Goal: Task Accomplishment & Management: Complete application form

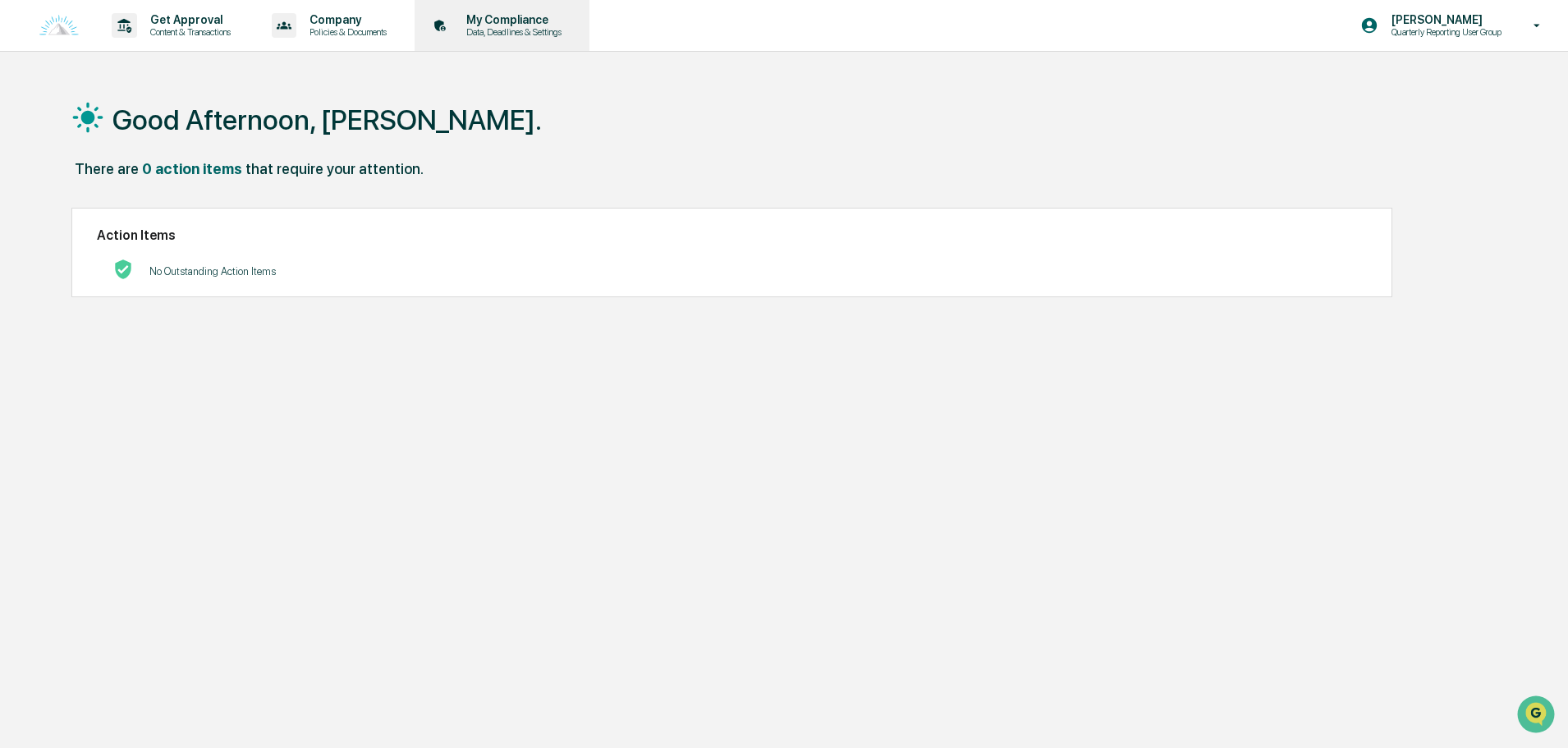
click at [530, 28] on p "Data, Deadlines & Settings" at bounding box center [511, 32] width 117 height 11
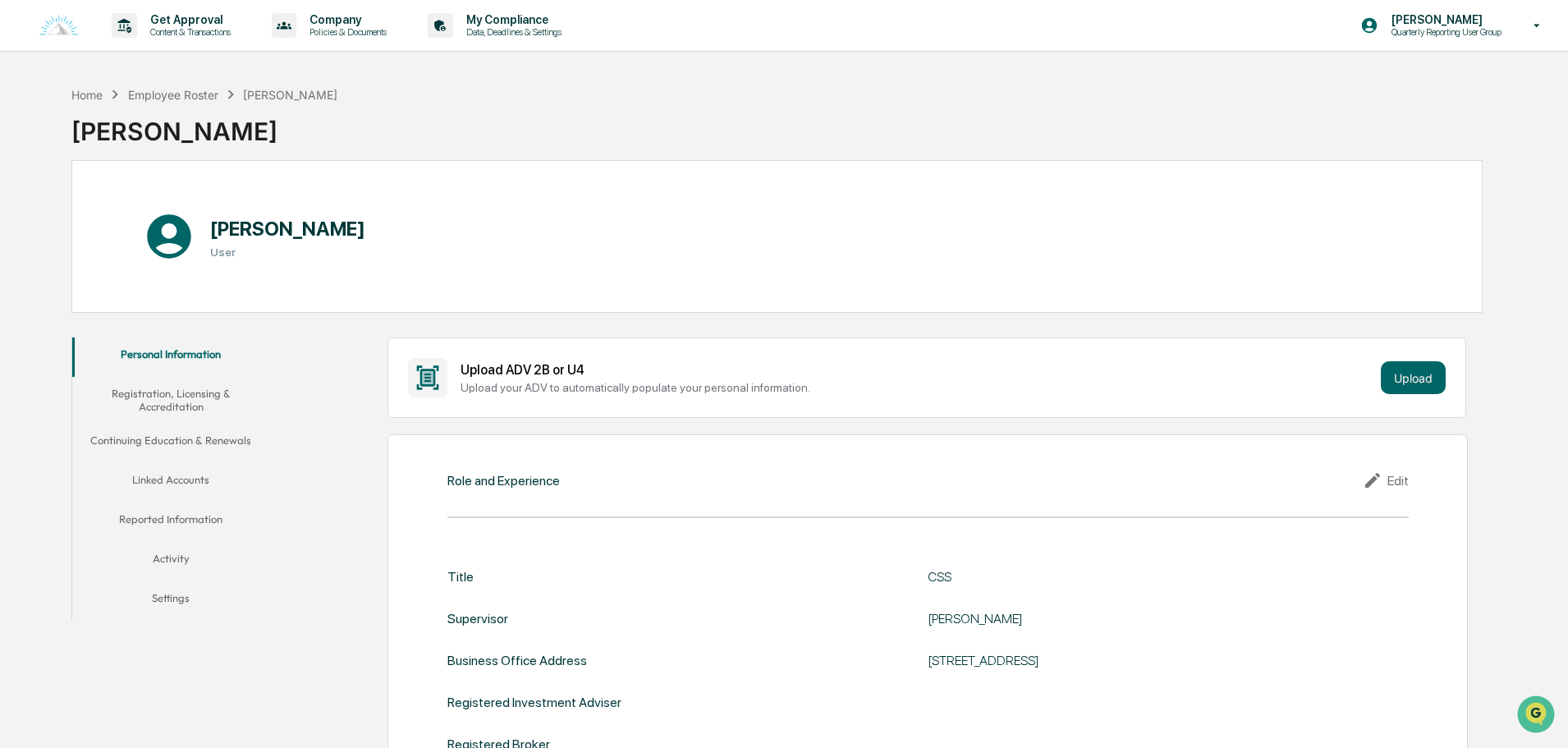
click at [183, 401] on button "Registration, Licensing & Accreditation" at bounding box center [170, 400] width 197 height 47
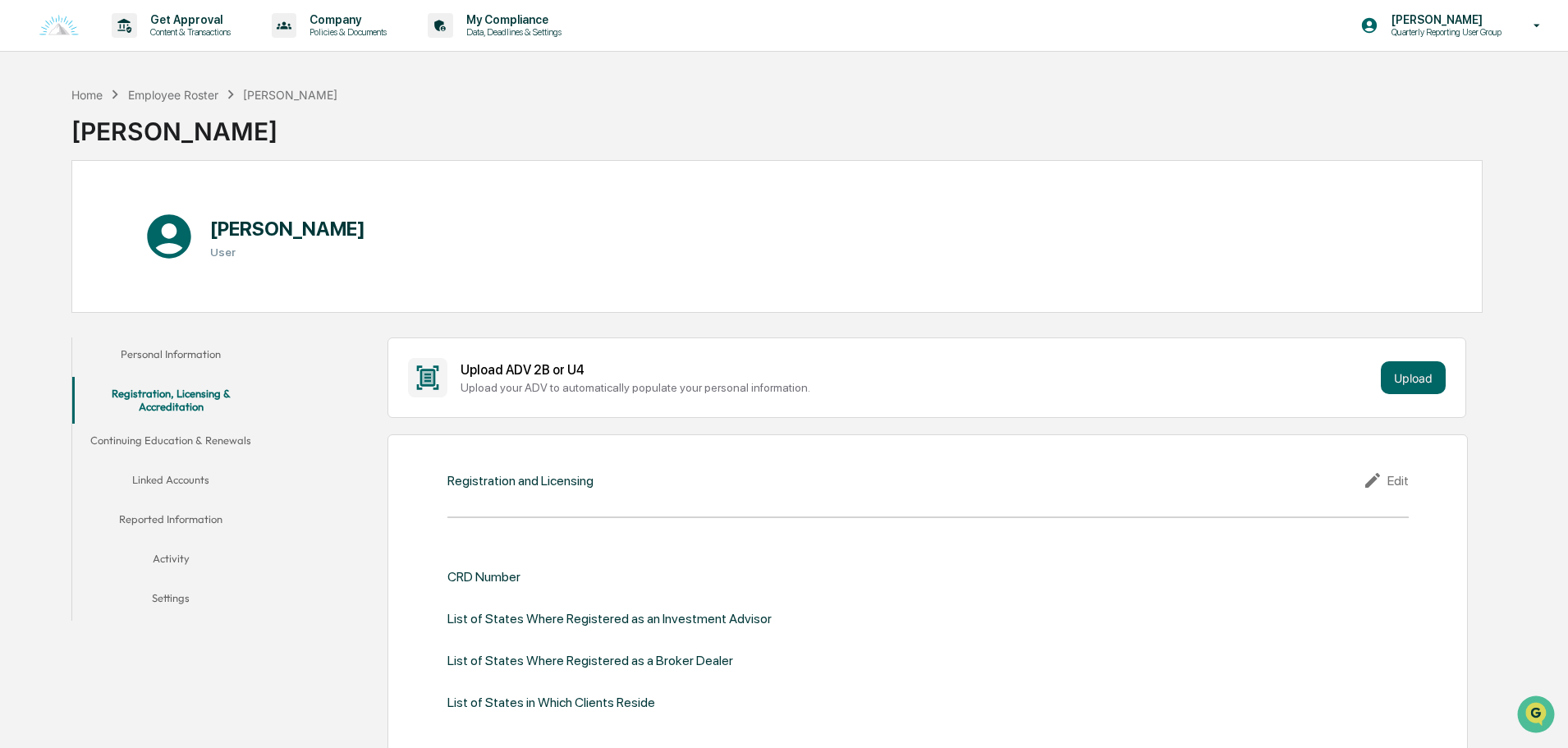
click at [191, 364] on button "Personal Information" at bounding box center [170, 357] width 197 height 39
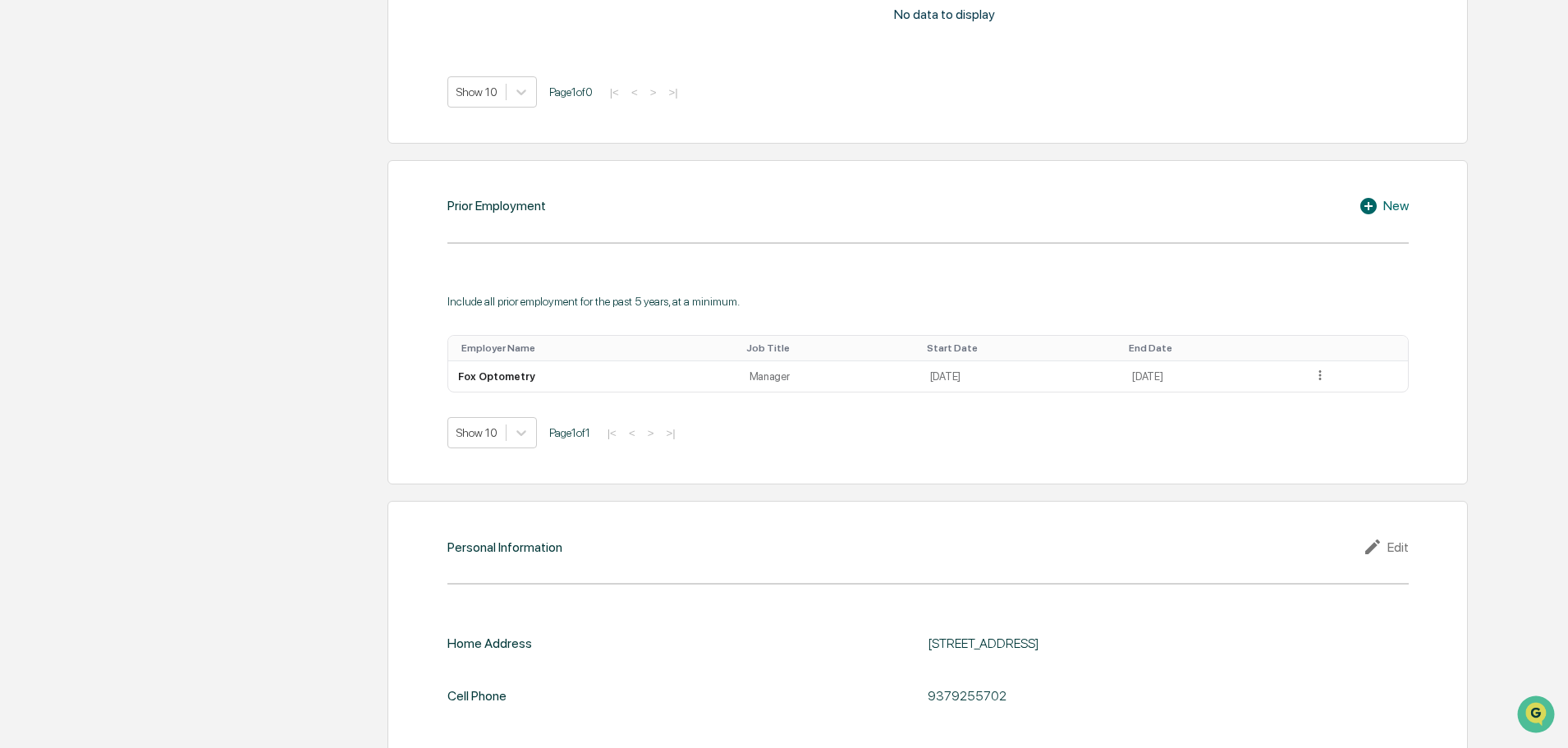
scroll to position [1363, 0]
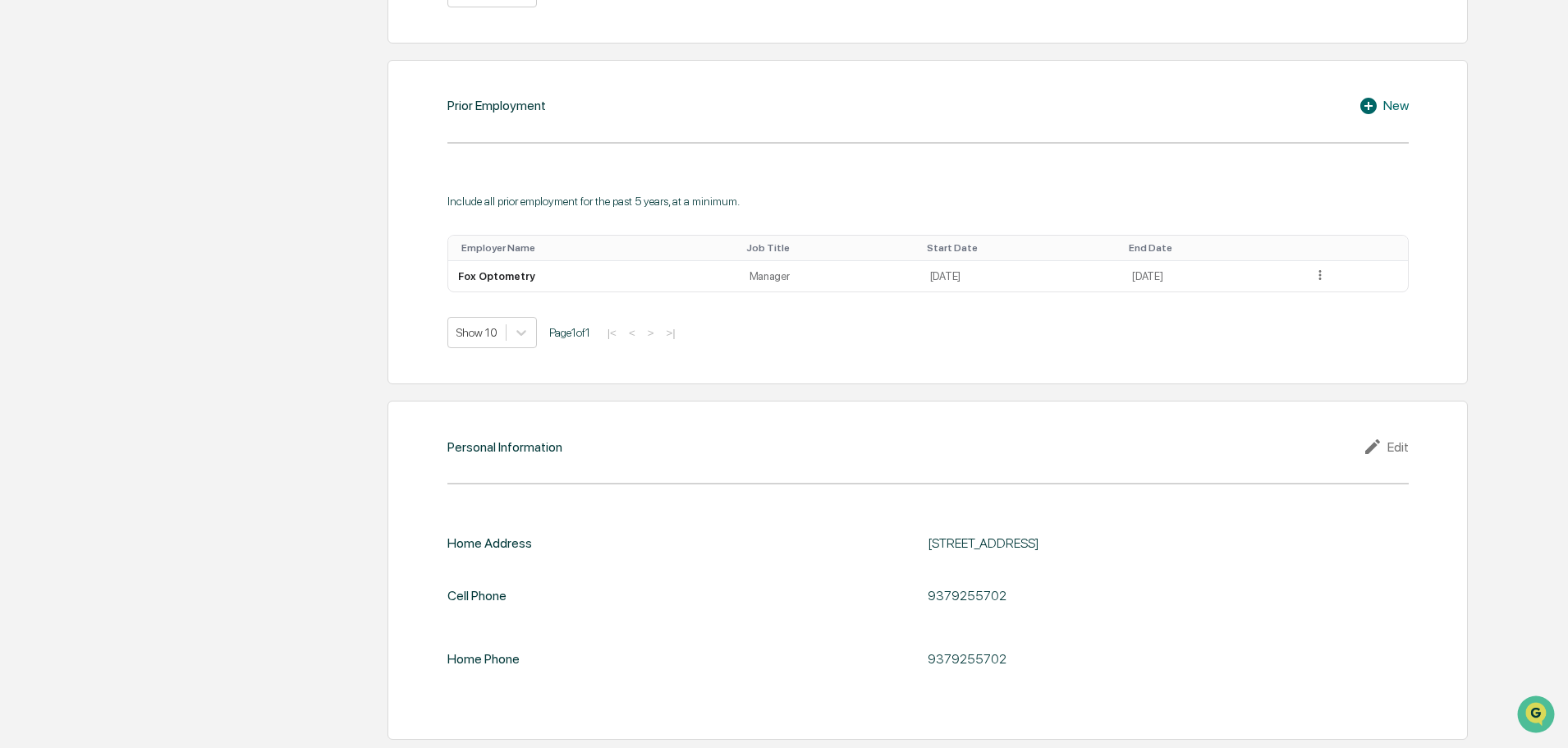
click at [1368, 434] on div "Personal Information Edit Home Address [STREET_ADDRESS] Cell Phone [PHONE_NUMBE…" at bounding box center [928, 570] width 1080 height 339
click at [1370, 441] on icon at bounding box center [1375, 446] width 25 height 20
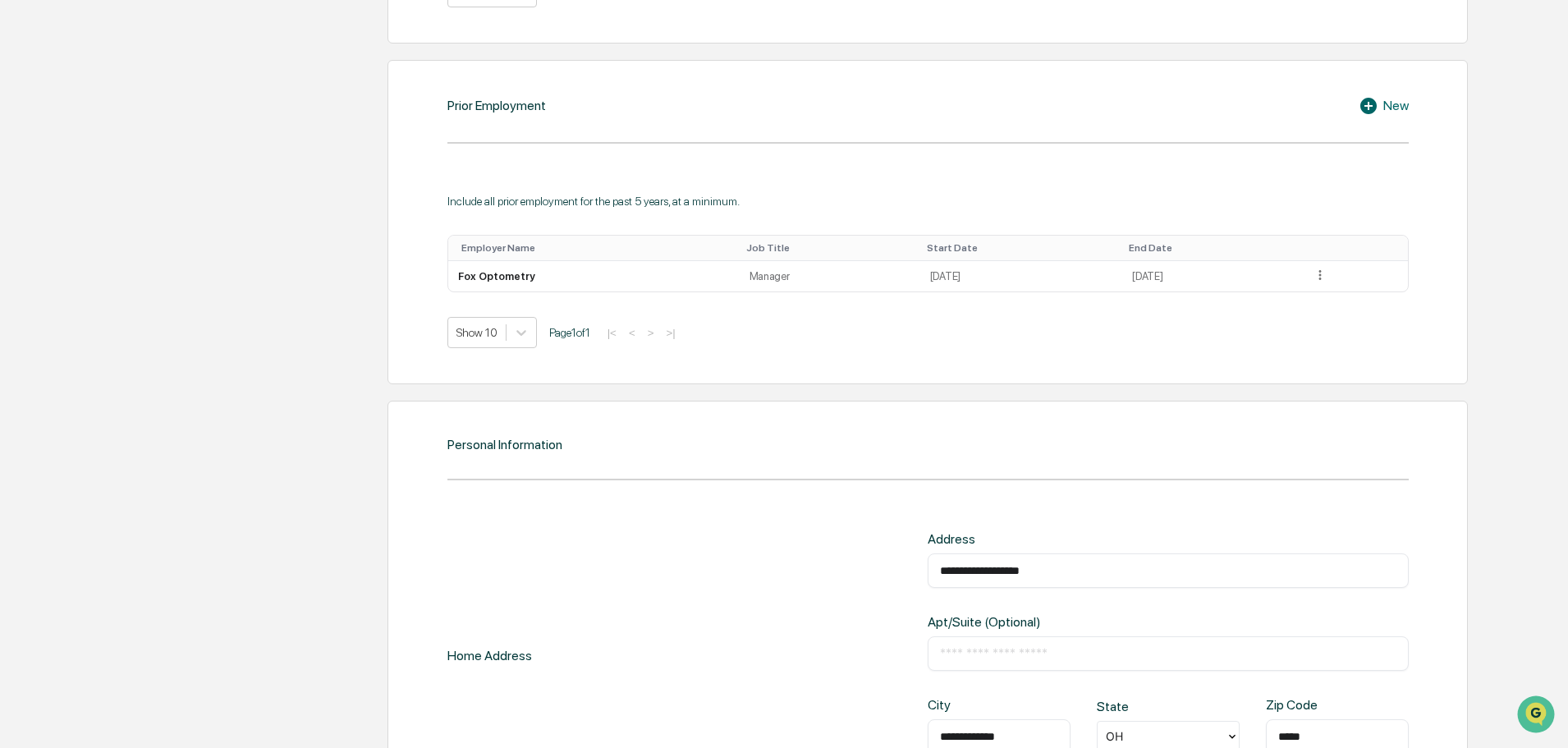
click at [1071, 565] on input "**********" at bounding box center [1169, 570] width 457 height 16
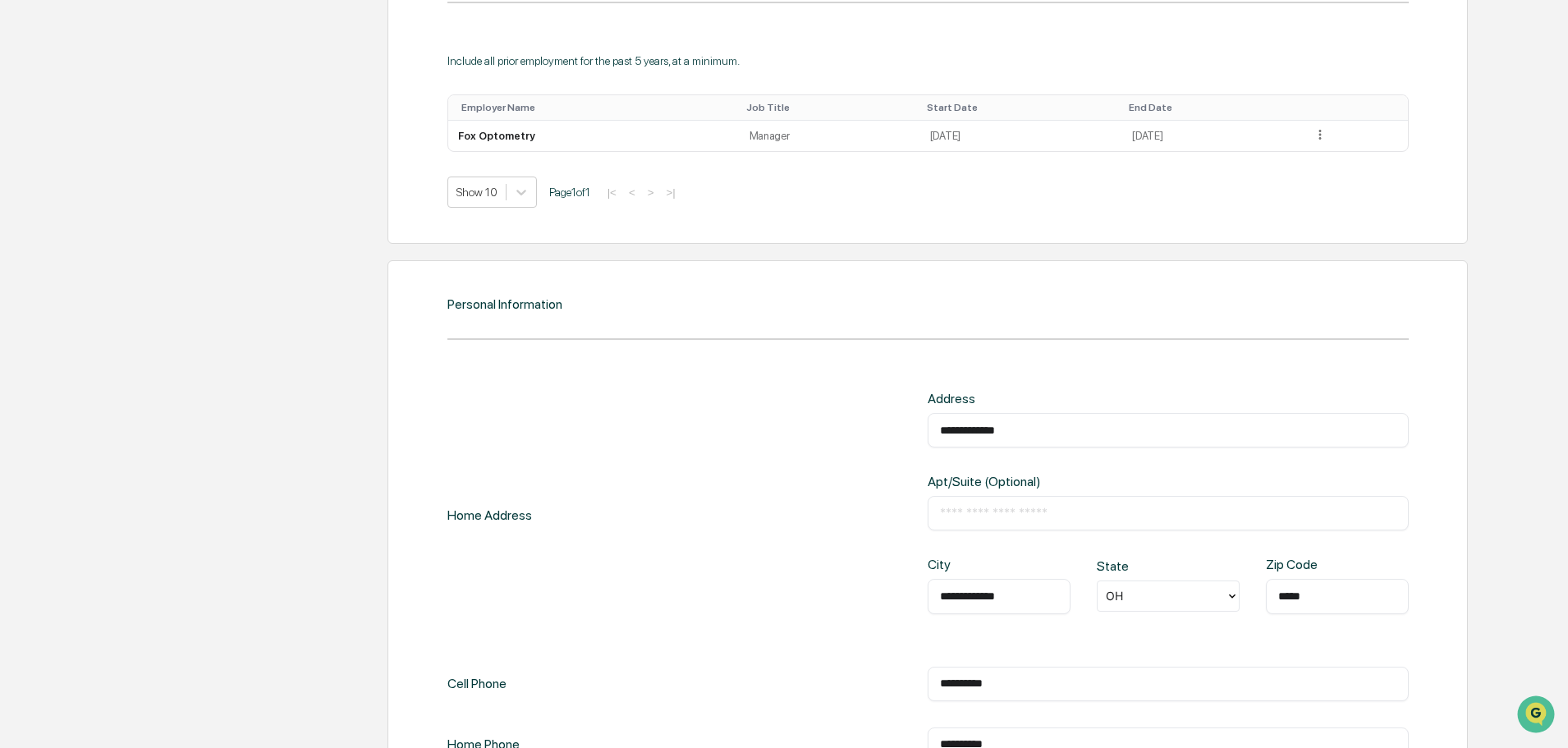
scroll to position [1621, 0]
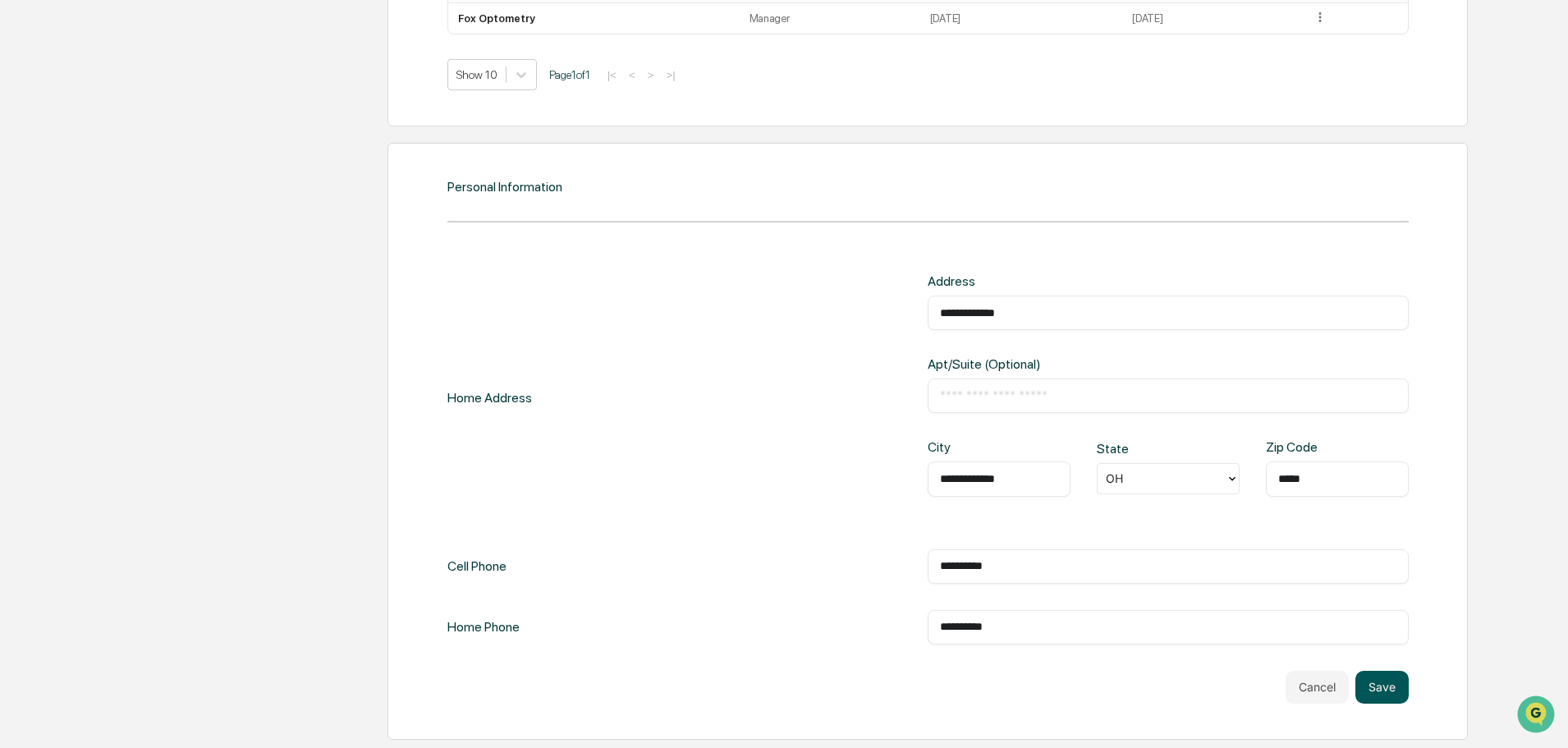
type input "**********"
click at [1370, 689] on button "Save" at bounding box center [1381, 688] width 54 height 33
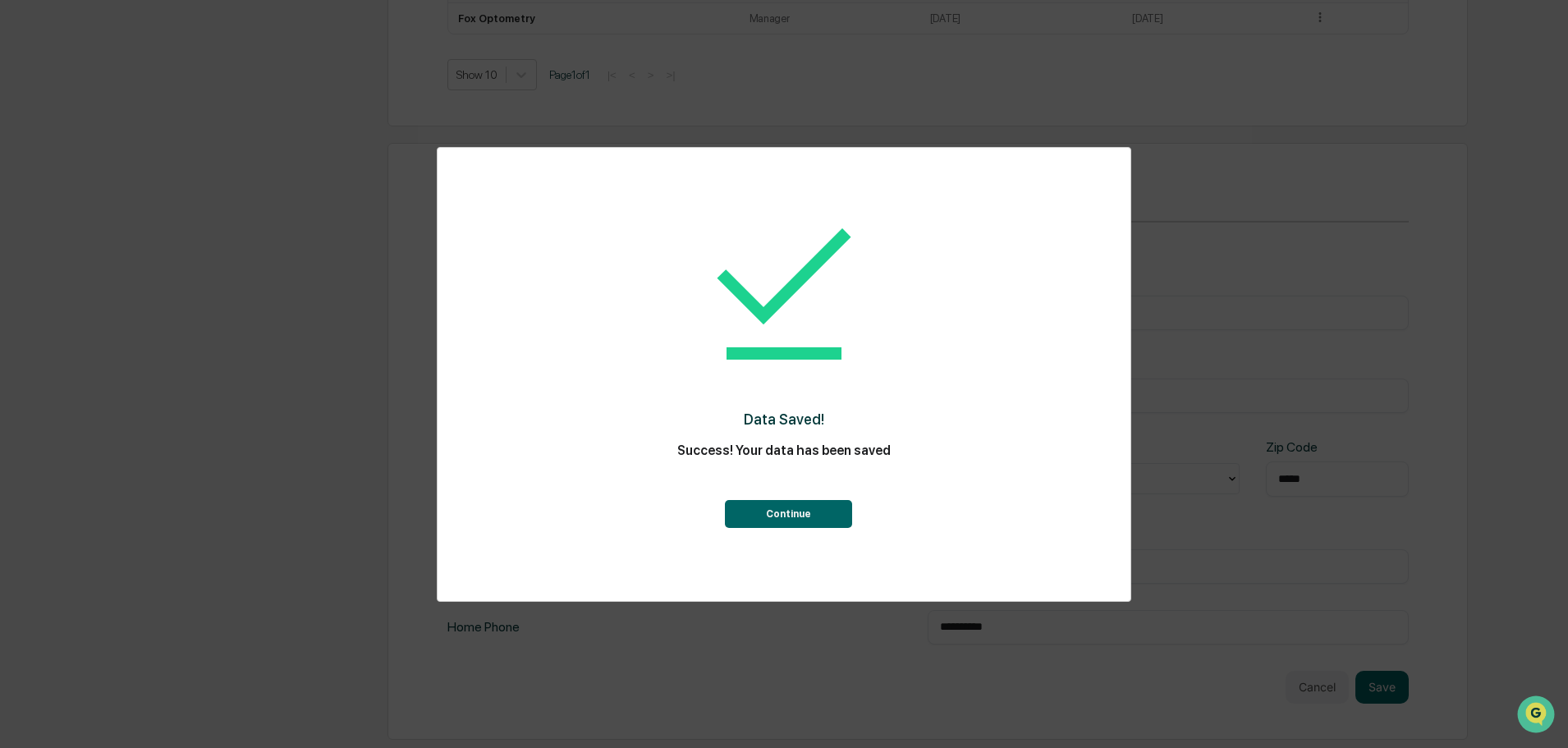
click at [782, 510] on button "Continue" at bounding box center [788, 514] width 127 height 28
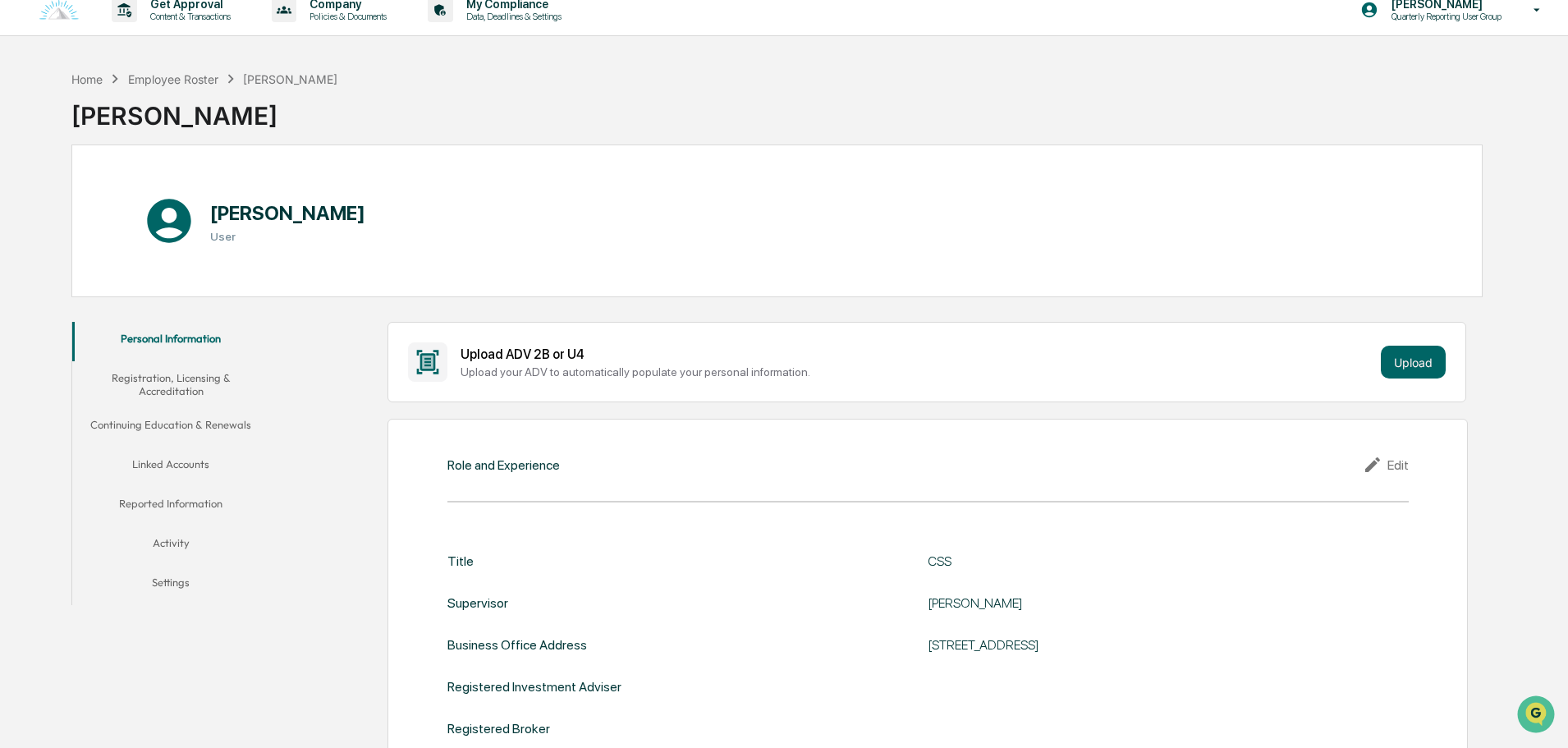
scroll to position [0, 0]
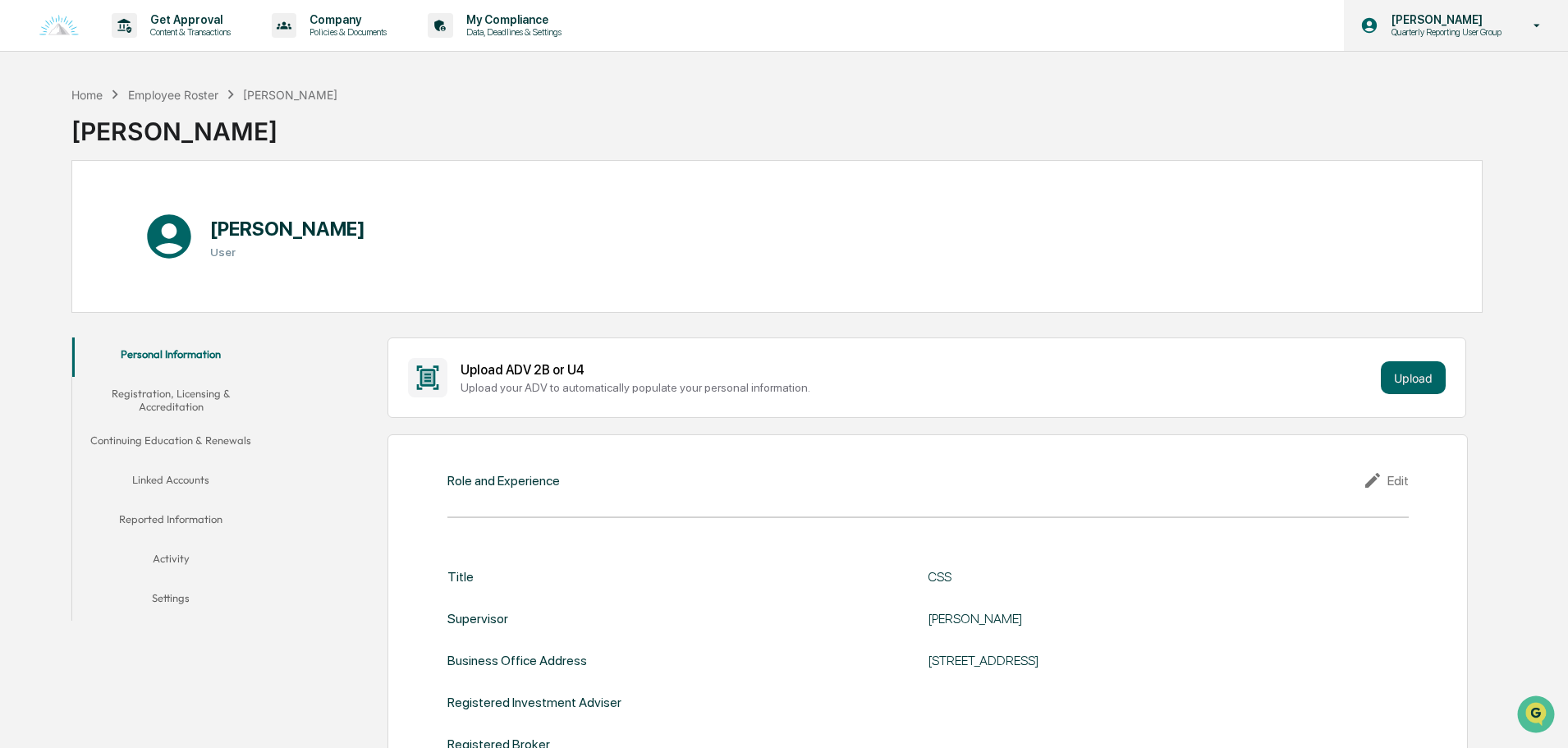
click at [1436, 27] on p "Quarterly Reporting User Group" at bounding box center [1444, 32] width 131 height 11
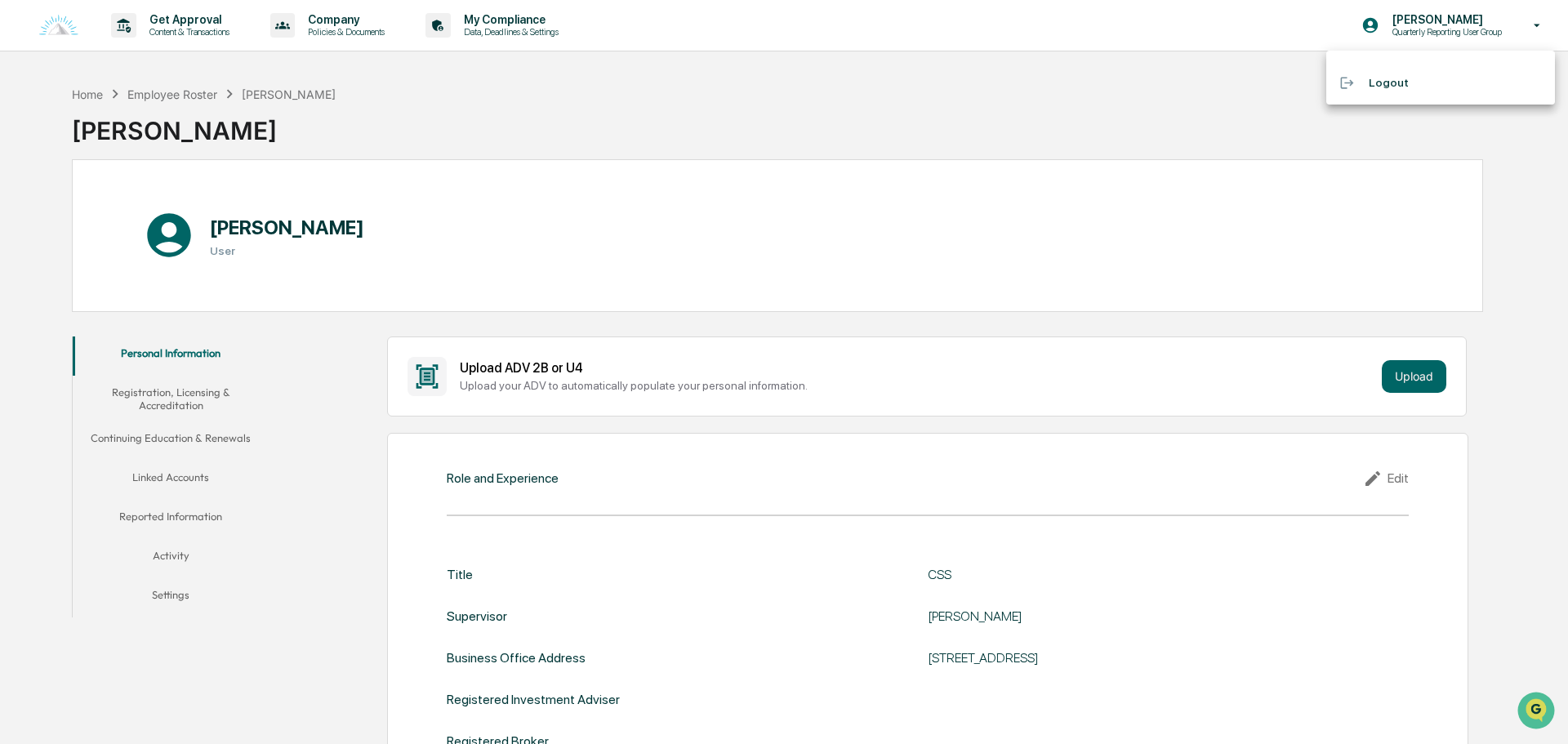
click at [555, 77] on div at bounding box center [784, 372] width 1568 height 744
click at [198, 469] on button "Linked Accounts" at bounding box center [169, 480] width 196 height 39
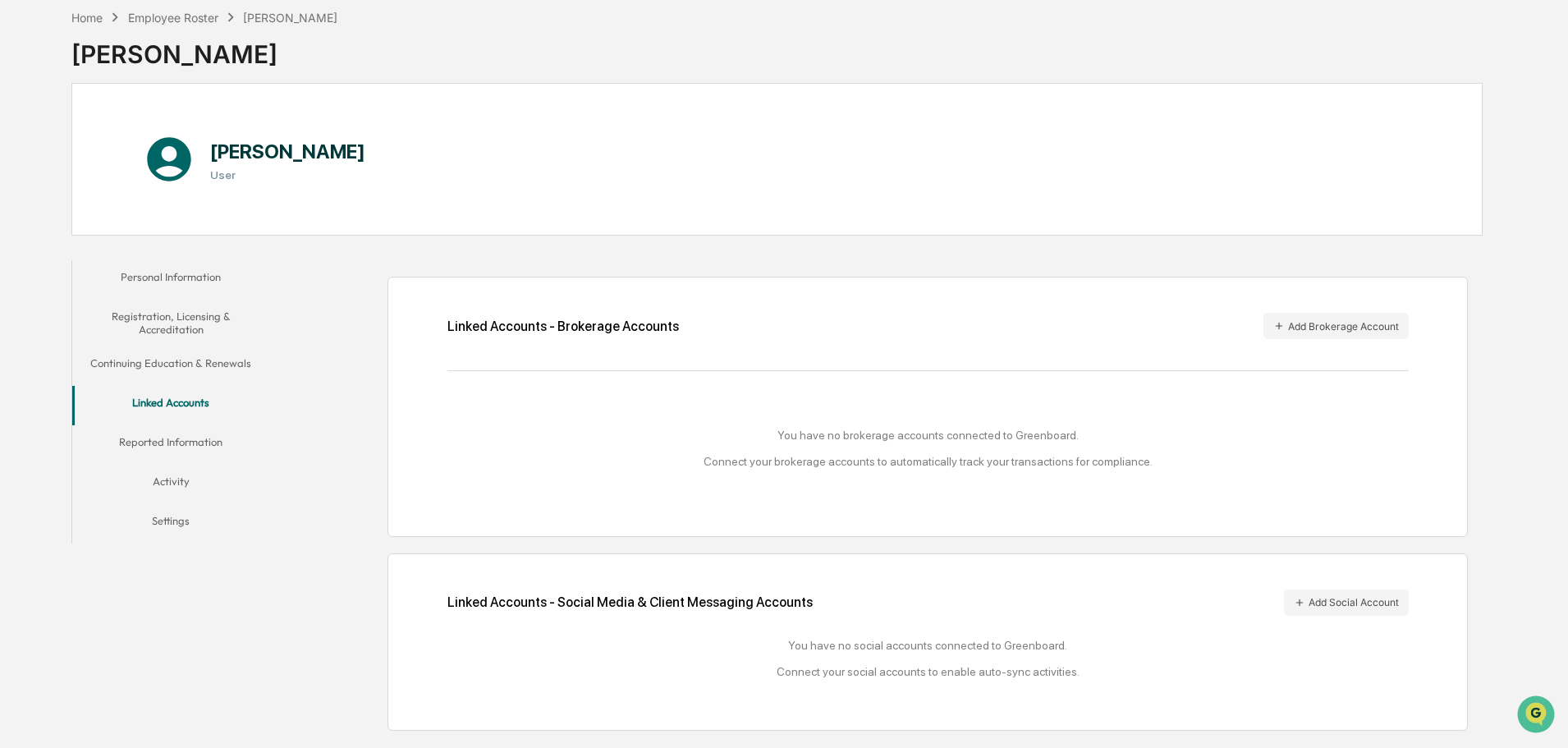
scroll to position [78, 0]
click at [169, 444] on button "Reported Information" at bounding box center [170, 444] width 197 height 39
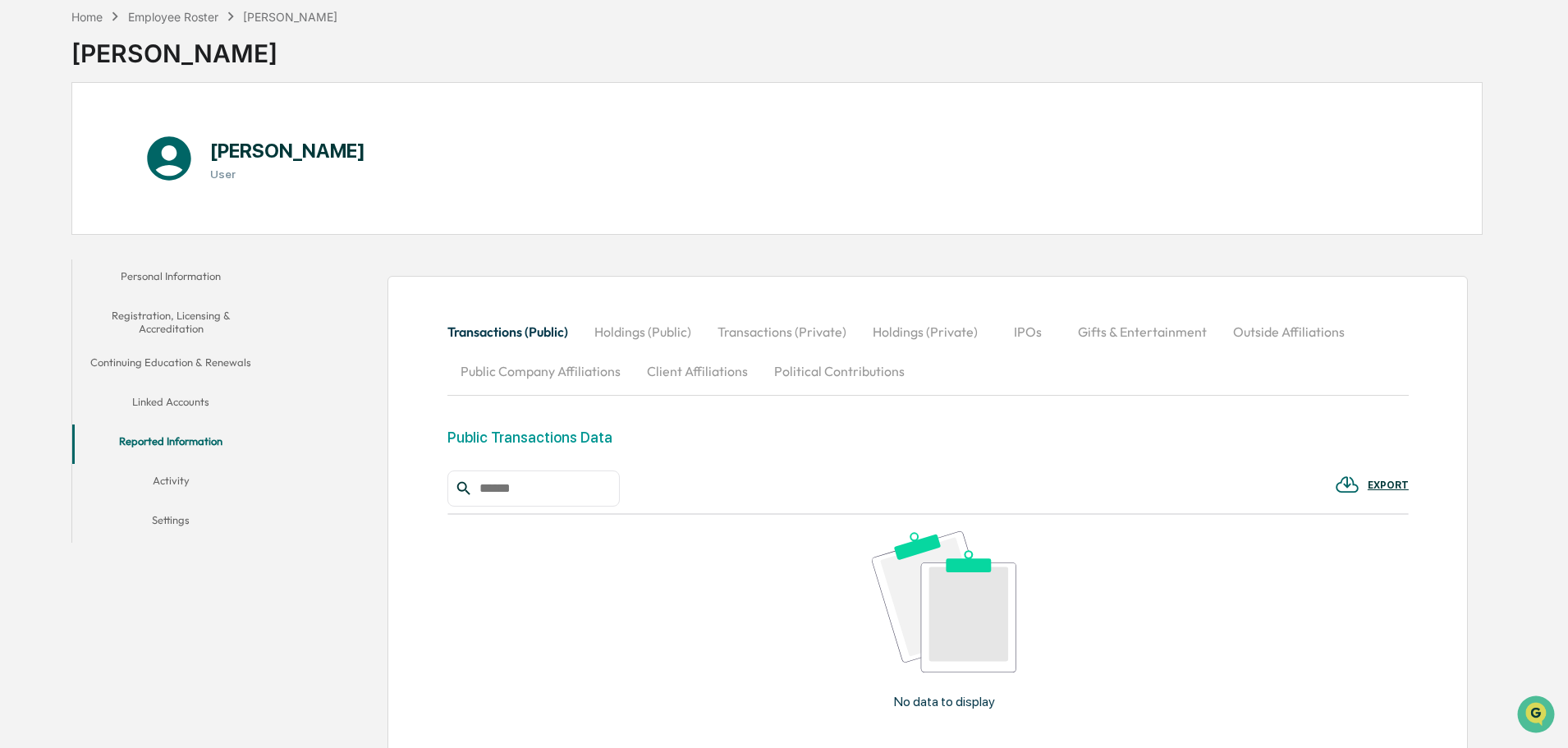
click at [160, 475] on button "Activity" at bounding box center [170, 484] width 197 height 39
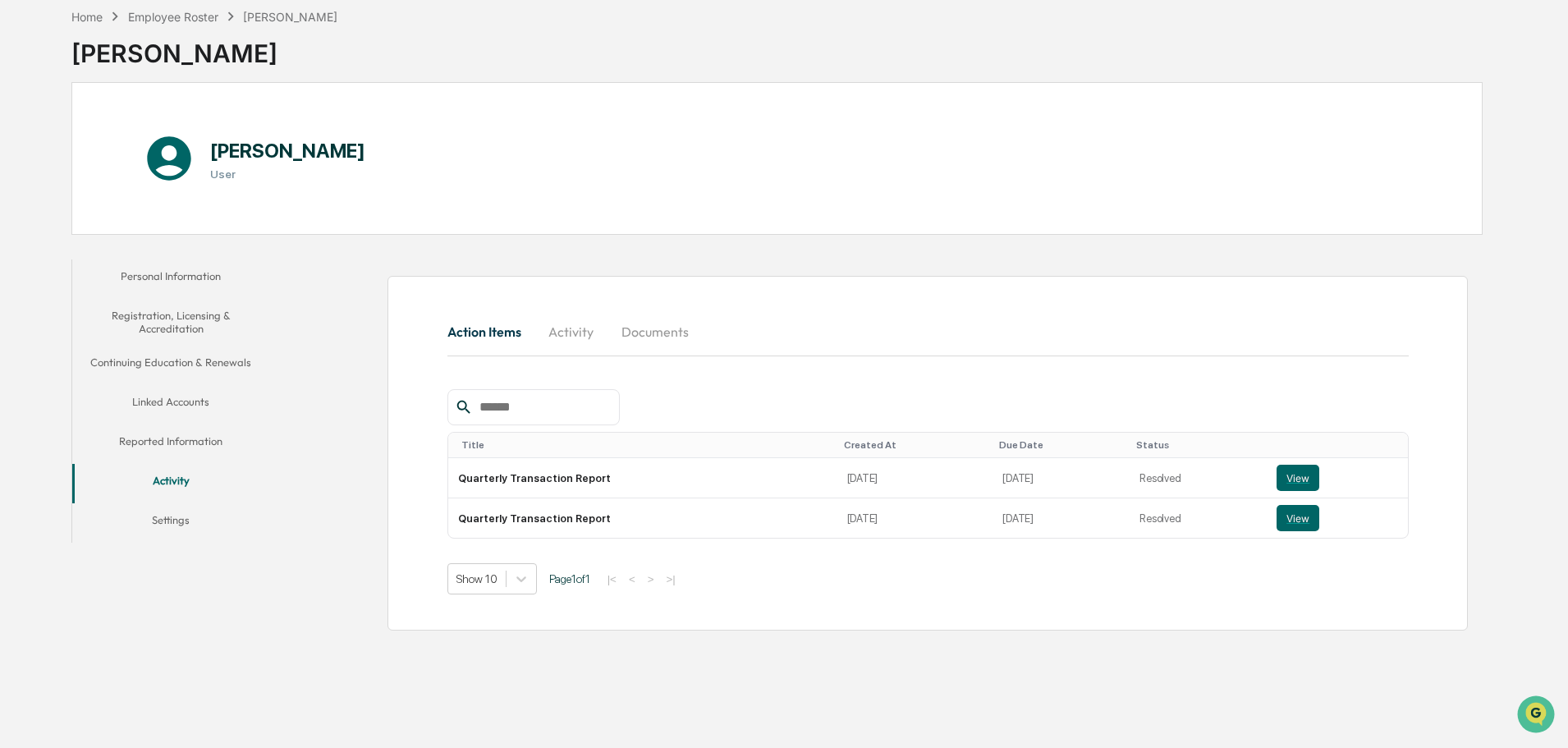
click at [204, 332] on button "Registration, Licensing & Accreditation" at bounding box center [170, 322] width 197 height 47
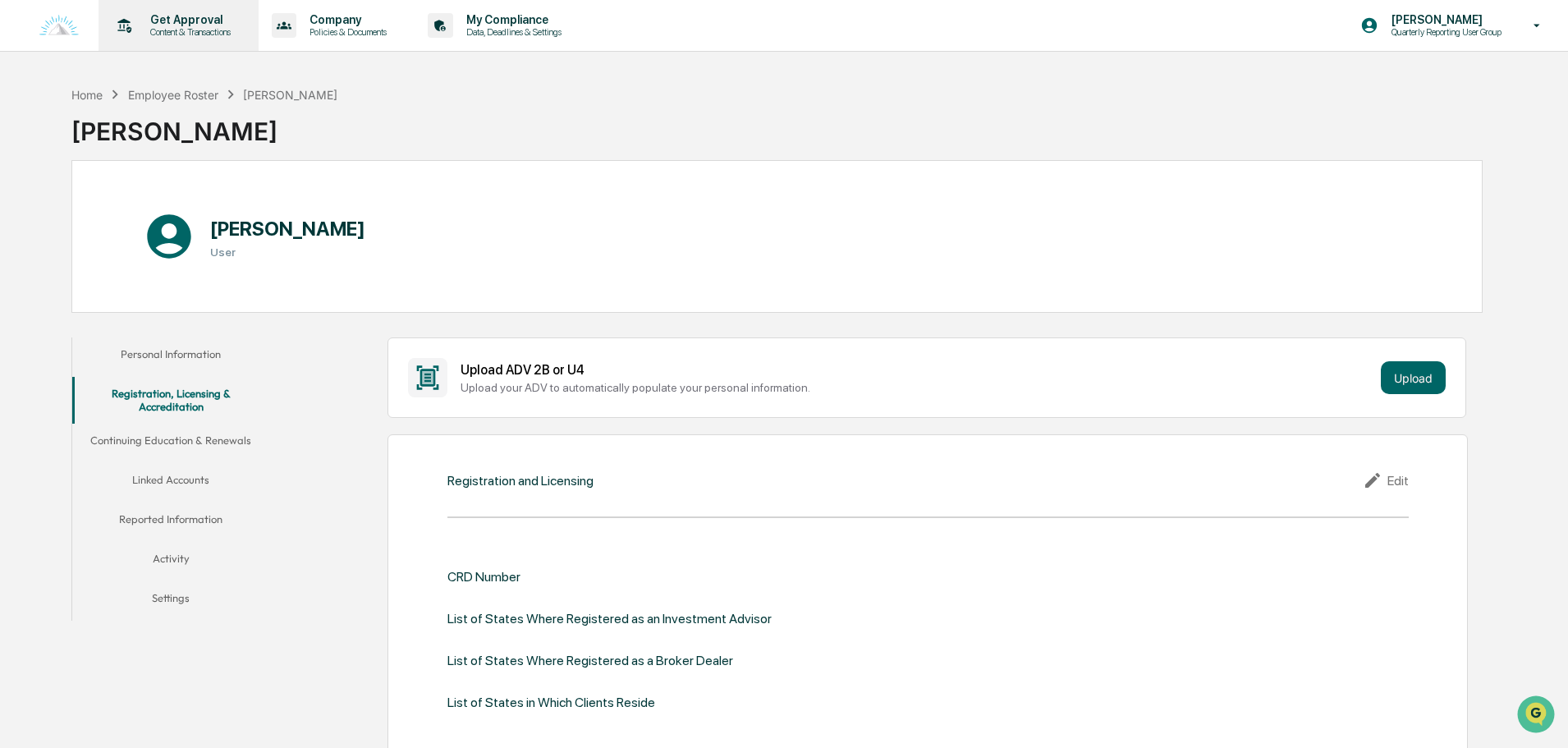
click at [159, 30] on p "Content & Transactions" at bounding box center [188, 32] width 102 height 11
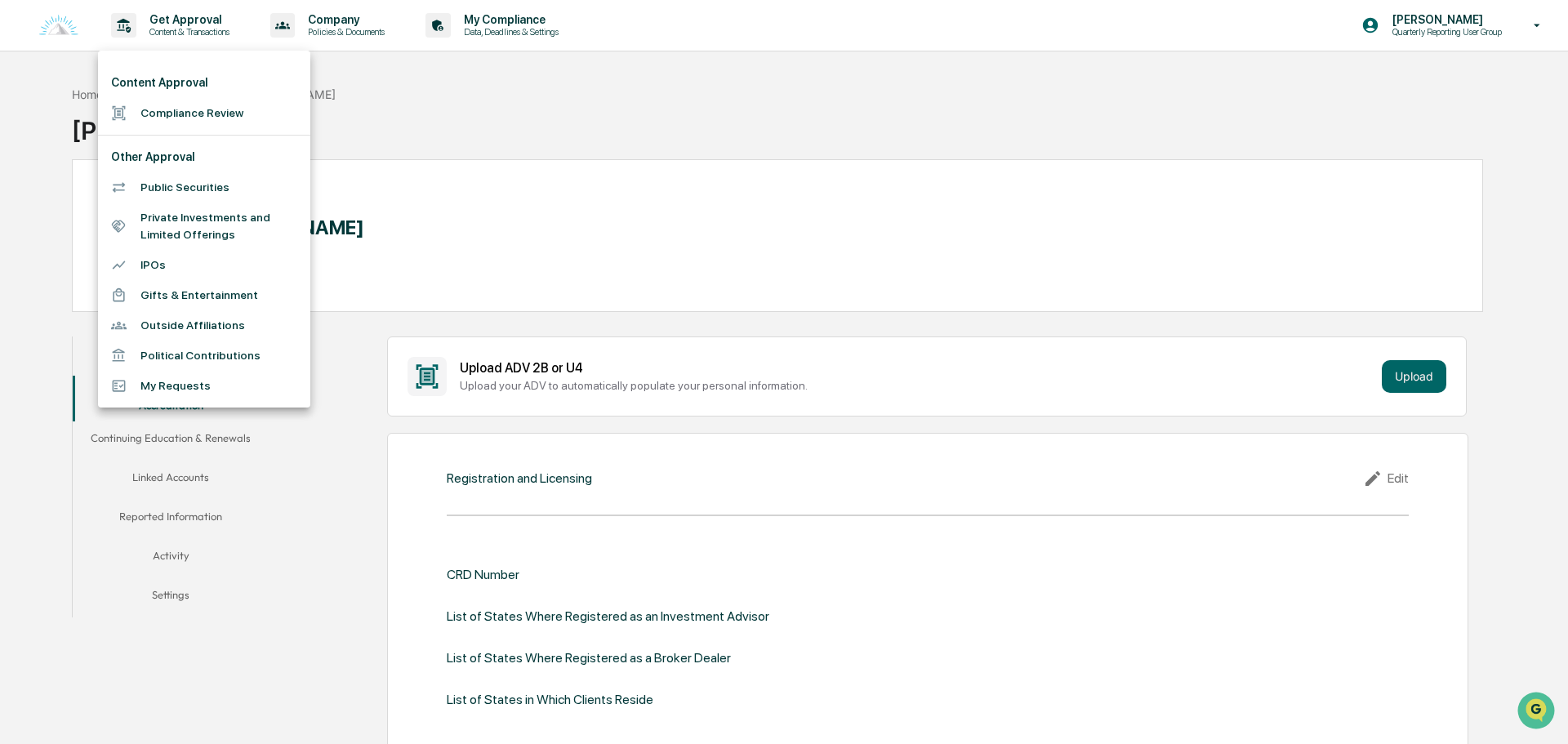
click at [208, 321] on li "Outside Affiliations" at bounding box center [204, 325] width 213 height 31
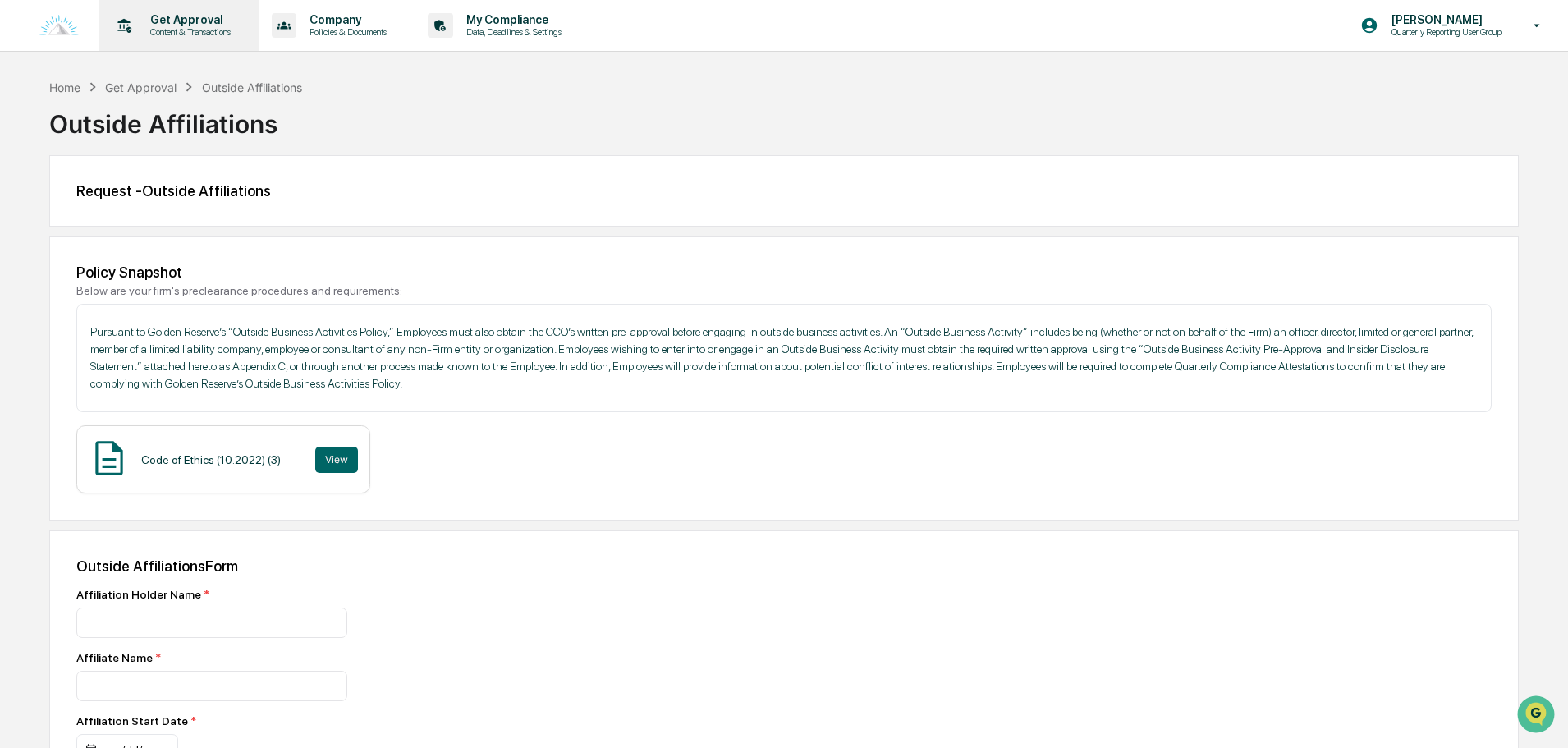
click at [162, 26] on p "Get Approval" at bounding box center [188, 19] width 102 height 13
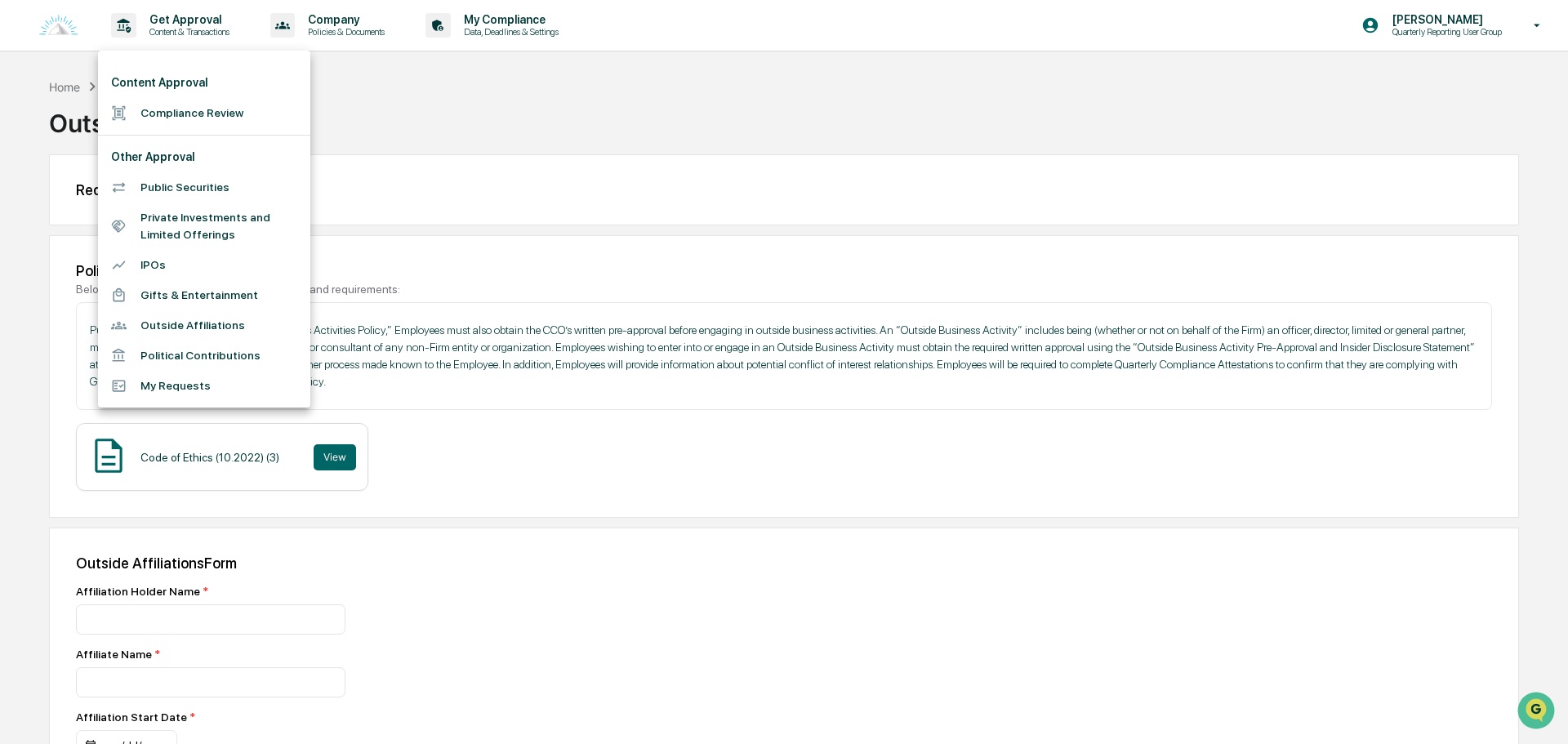
click at [182, 393] on li "My Requests" at bounding box center [204, 386] width 213 height 31
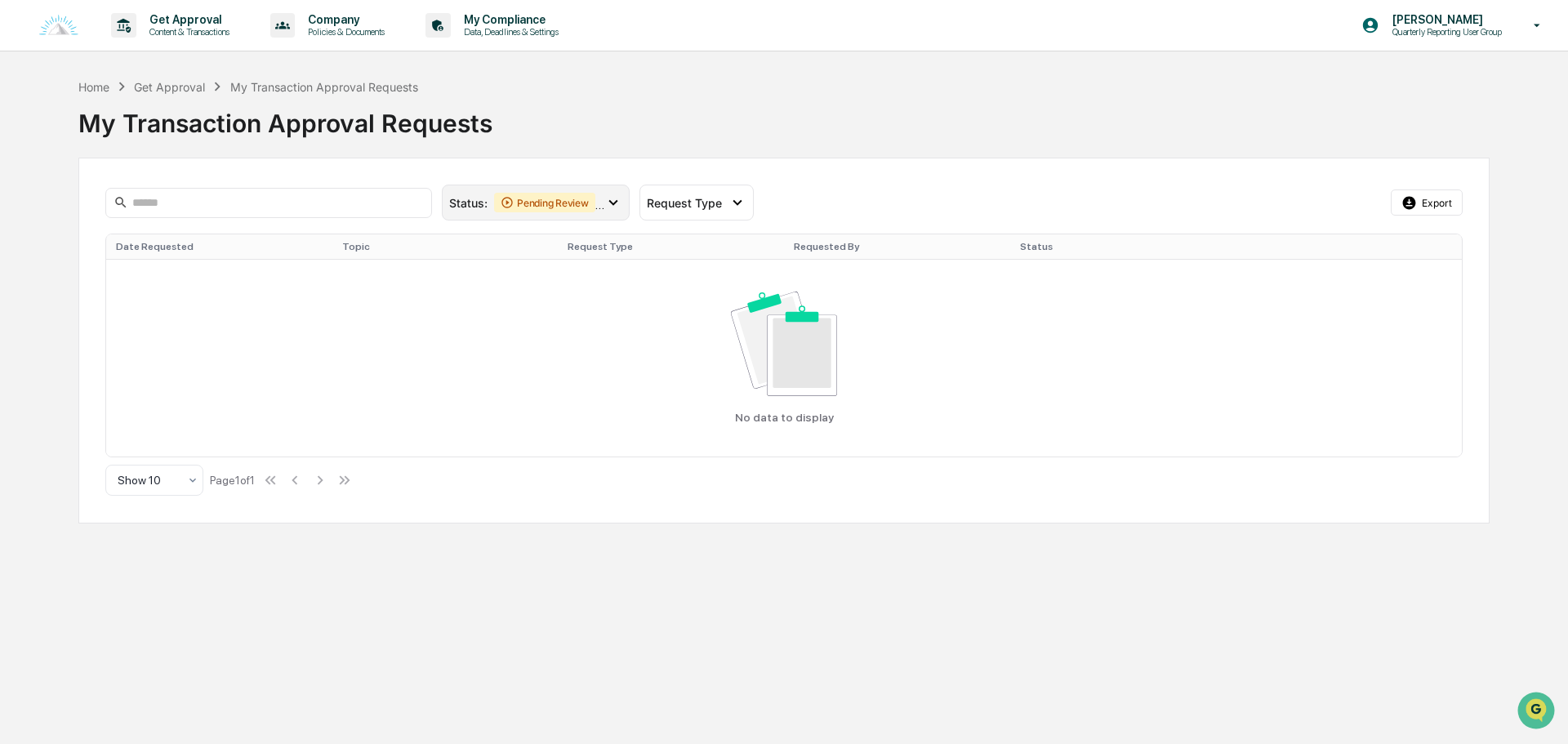
click at [621, 202] on icon at bounding box center [612, 202] width 18 height 18
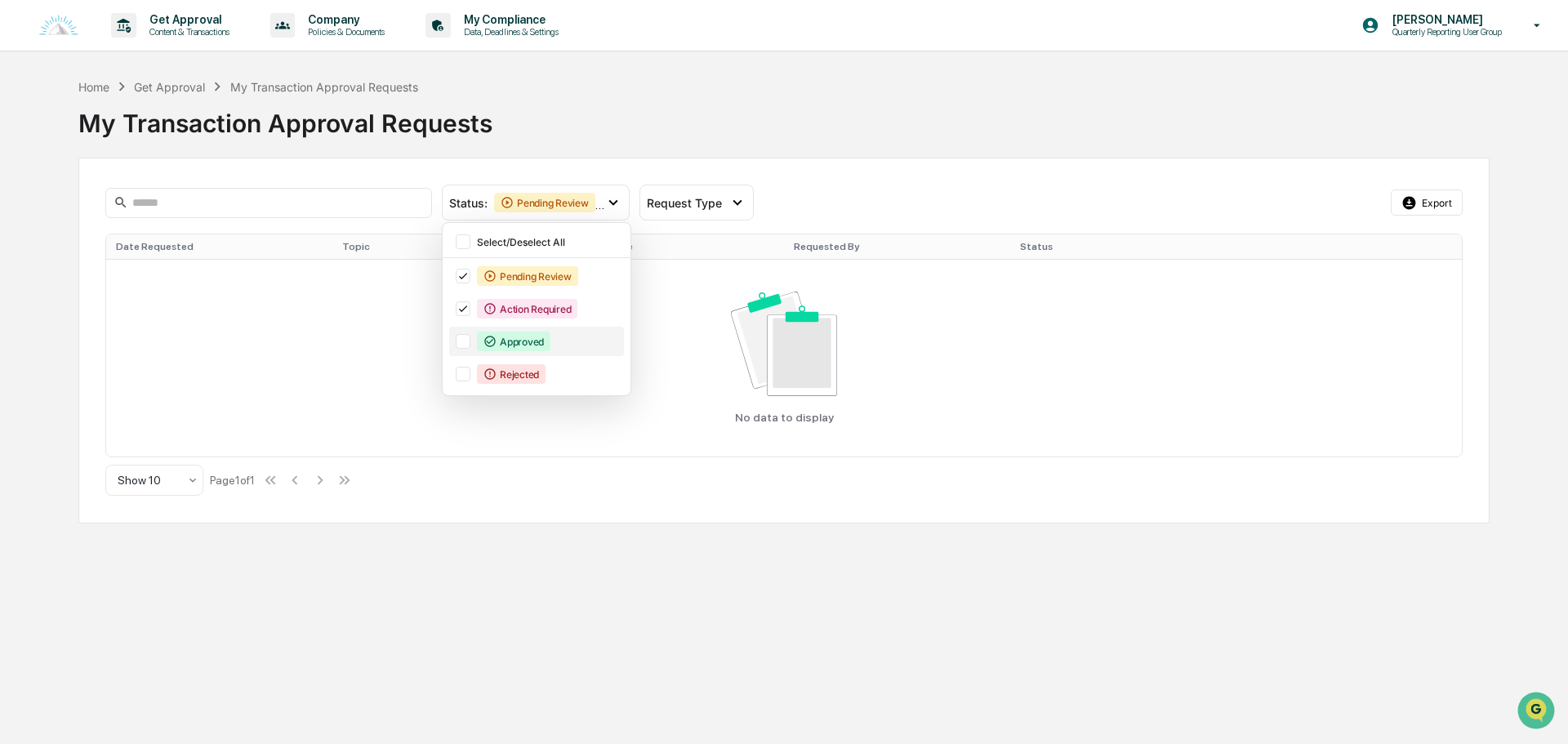
click at [463, 347] on div at bounding box center [463, 341] width 14 height 14
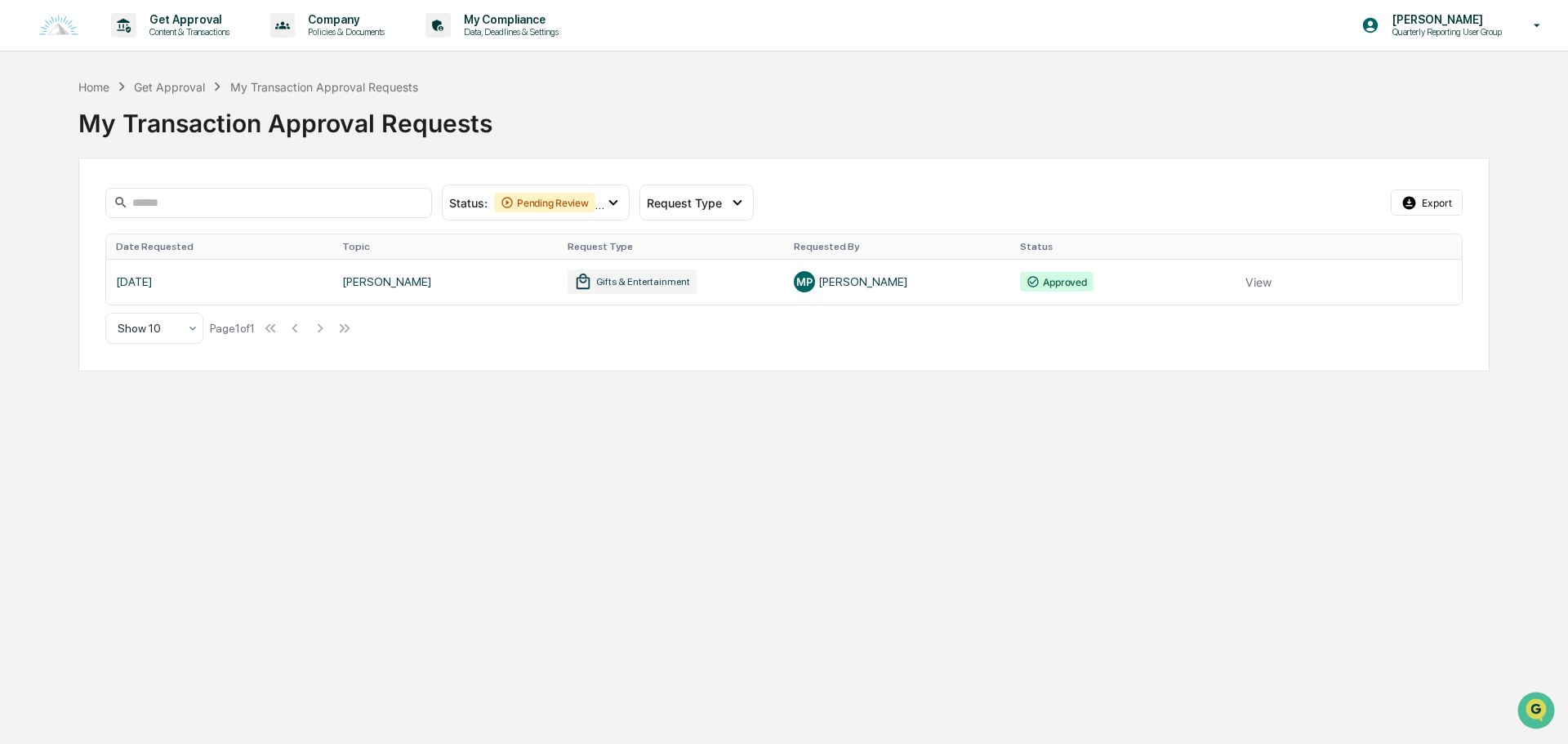
click at [162, 99] on div "My Transaction Approval Requests" at bounding box center [784, 117] width 1411 height 42
click at [166, 91] on div "Get Approval" at bounding box center [169, 86] width 71 height 14
click at [168, 86] on div "Get Approval" at bounding box center [169, 86] width 71 height 14
click at [199, 21] on p "Get Approval" at bounding box center [187, 19] width 102 height 13
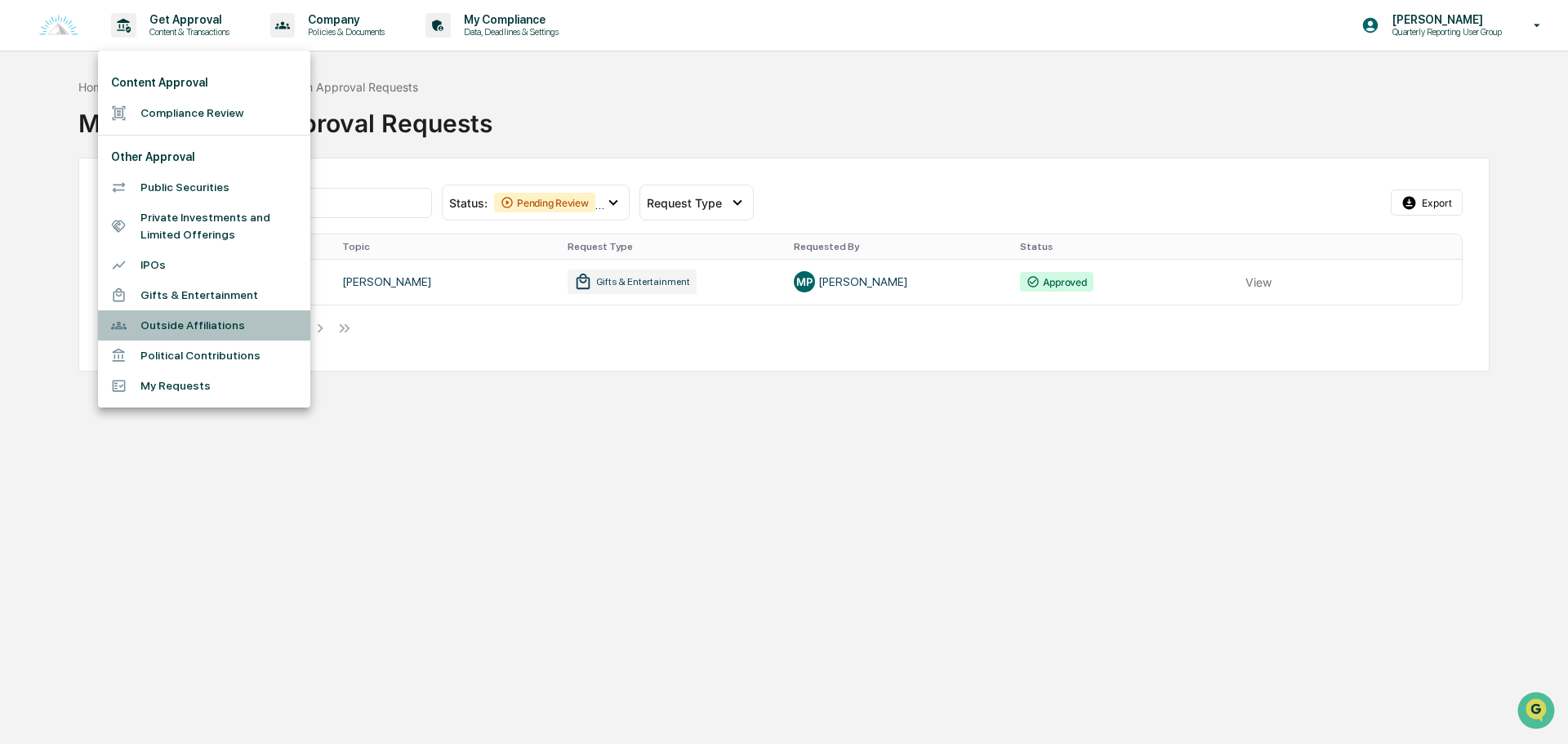
click at [202, 324] on li "Outside Affiliations" at bounding box center [204, 325] width 213 height 31
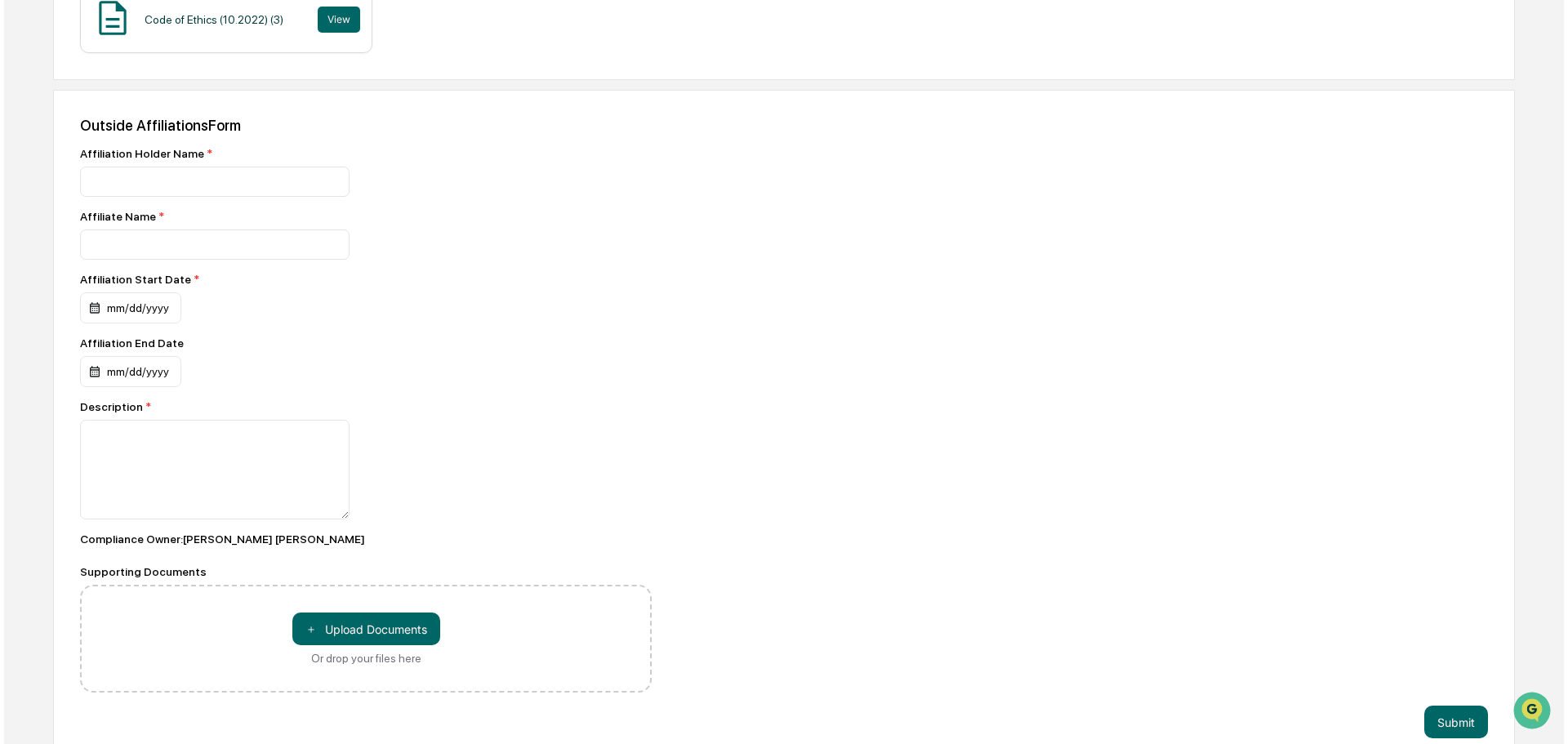
scroll to position [461, 0]
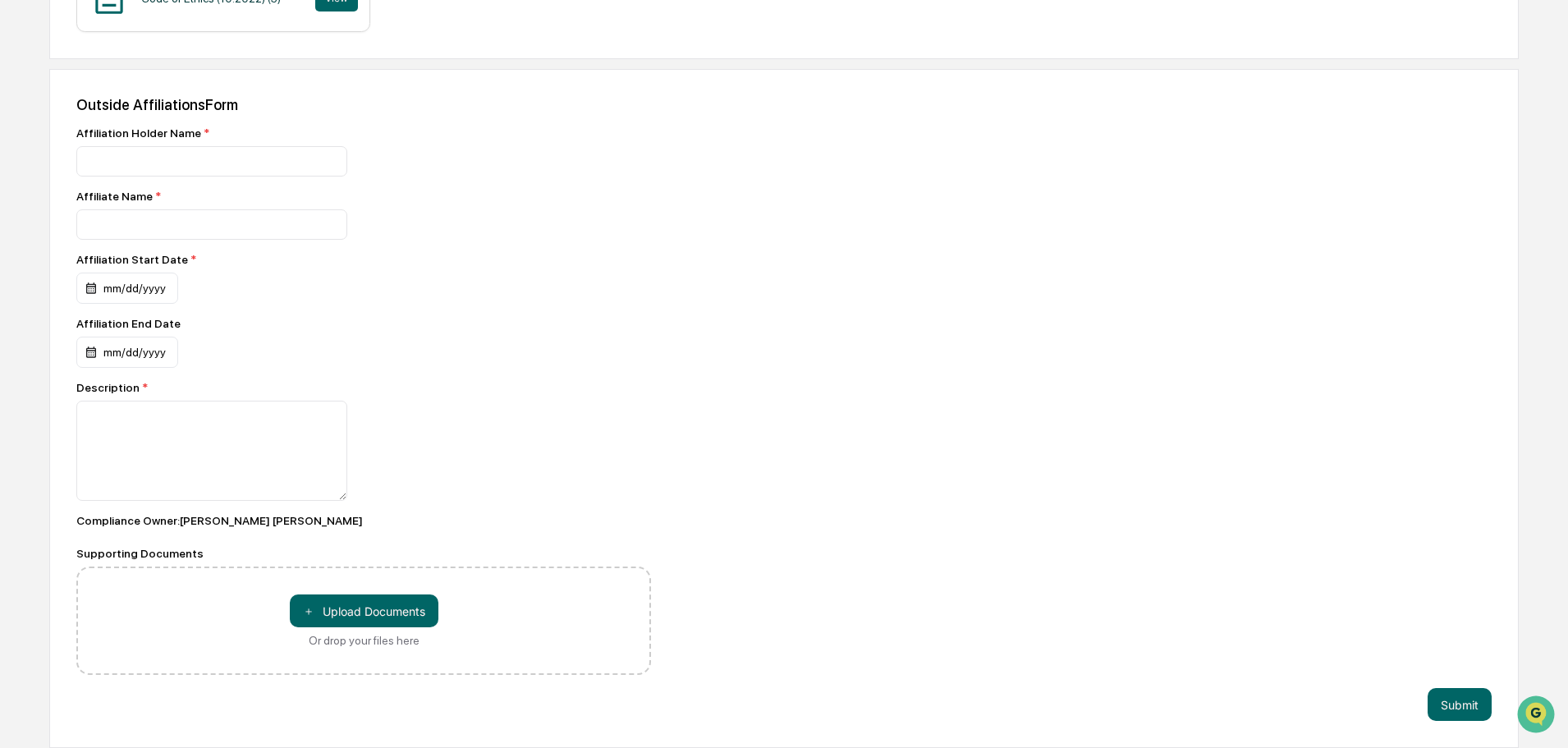
click at [204, 140] on div "Affiliation Holder Name *" at bounding box center [364, 151] width 575 height 50
click at [201, 150] on input at bounding box center [212, 162] width 271 height 31
type input "**********"
click at [109, 287] on div "mm/dd/yyyy" at bounding box center [128, 288] width 102 height 32
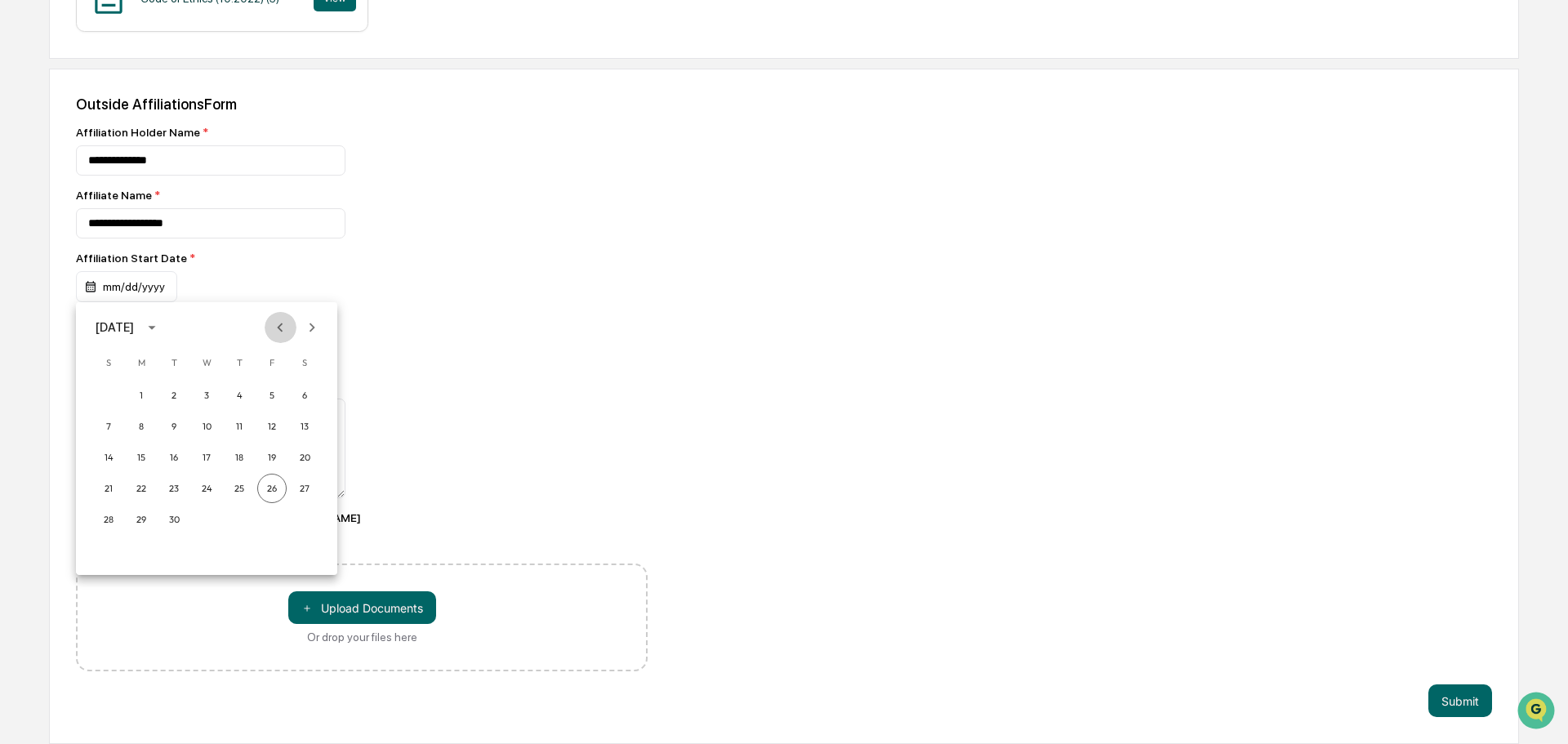
click at [277, 323] on icon "Previous month" at bounding box center [280, 327] width 18 height 18
click at [161, 324] on icon "calendar view is open, switch to year view" at bounding box center [152, 327] width 18 height 18
click at [208, 458] on button "2024" at bounding box center [206, 460] width 58 height 30
click at [219, 494] on button "Nov" at bounding box center [206, 495] width 58 height 30
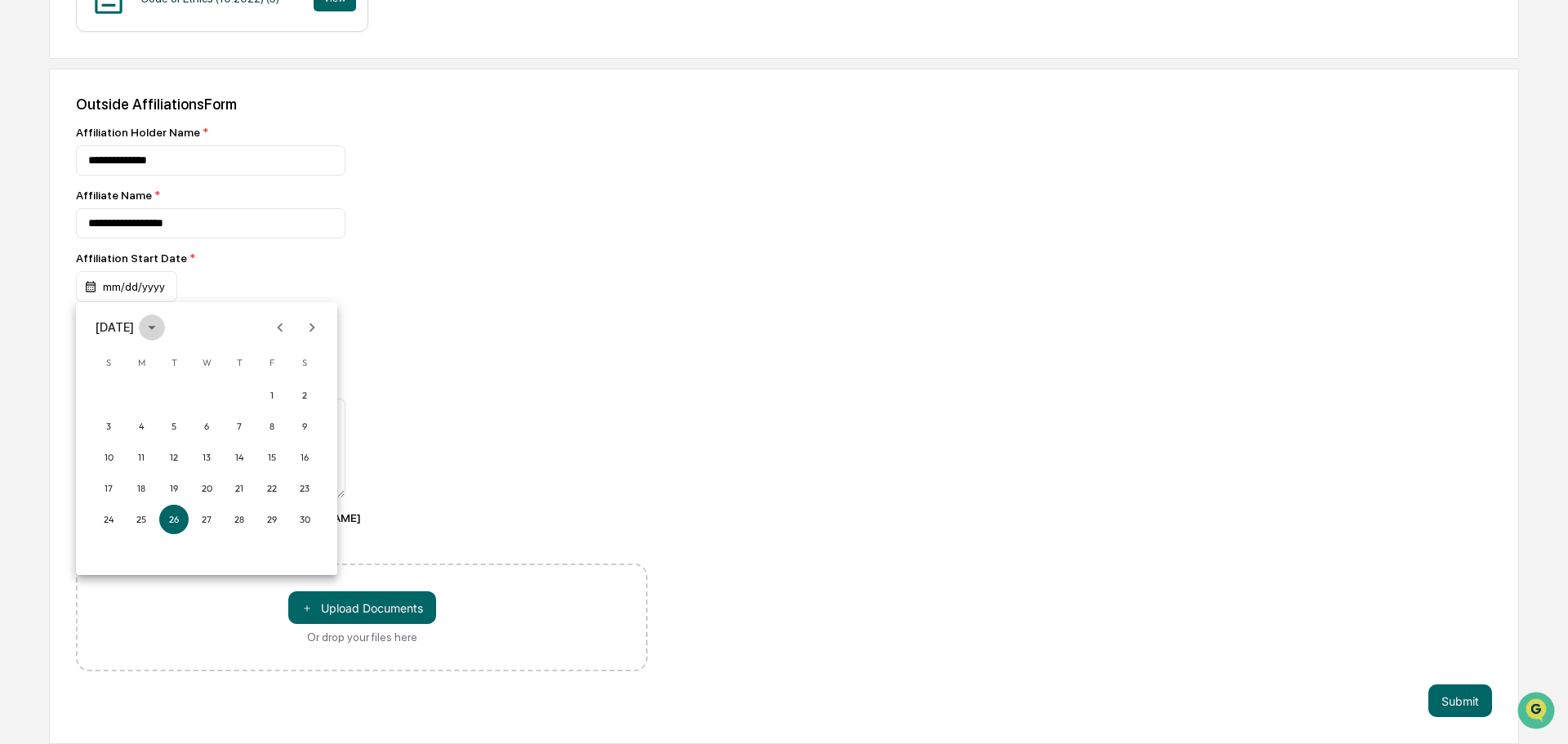
click at [161, 329] on icon "calendar view is open, switch to year view" at bounding box center [152, 327] width 18 height 18
click at [212, 465] on button "2024" at bounding box center [206, 460] width 58 height 30
click at [216, 369] on button "Feb" at bounding box center [206, 367] width 58 height 30
click at [147, 523] on button "26" at bounding box center [141, 519] width 30 height 30
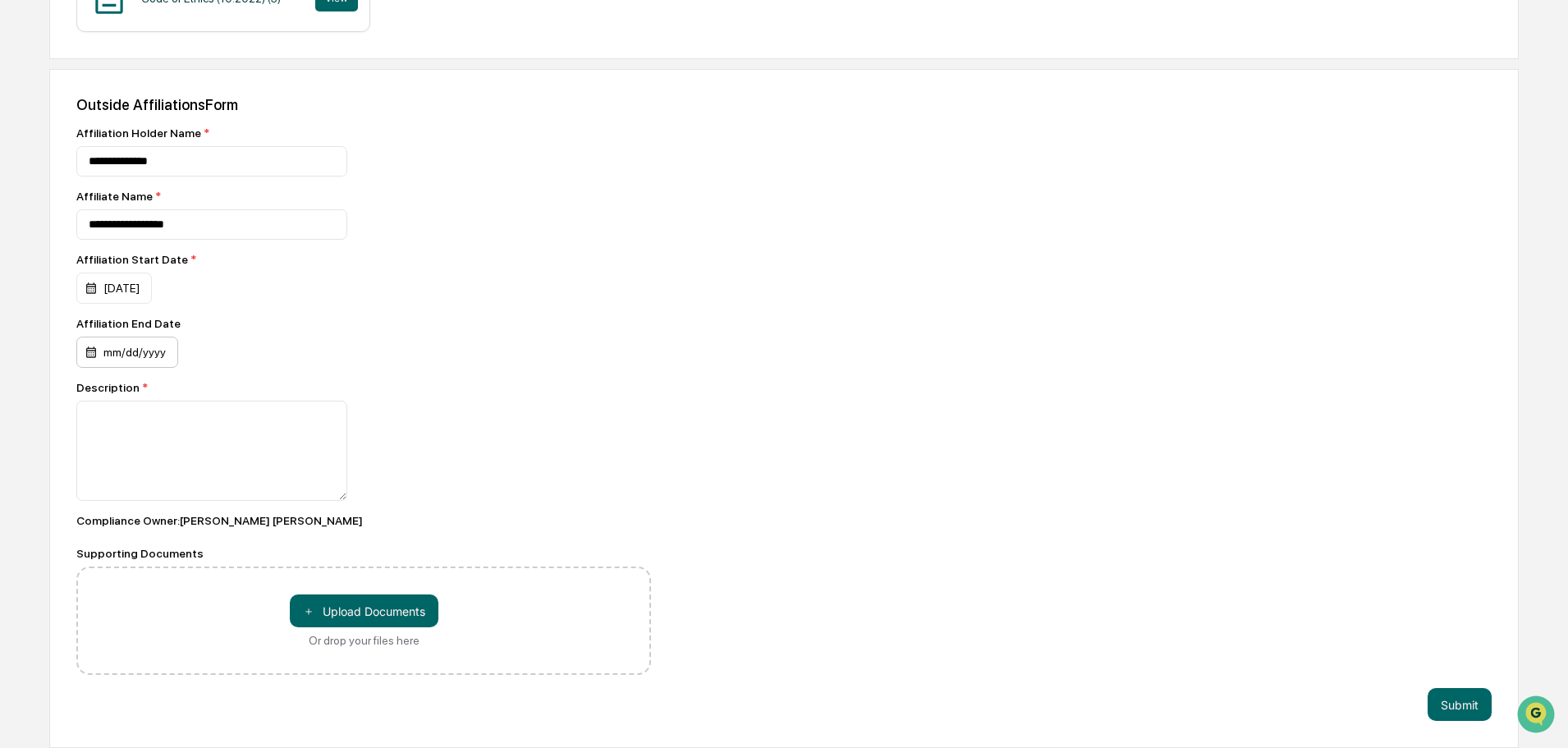
click at [151, 362] on div "mm/dd/yyyy" at bounding box center [128, 352] width 102 height 32
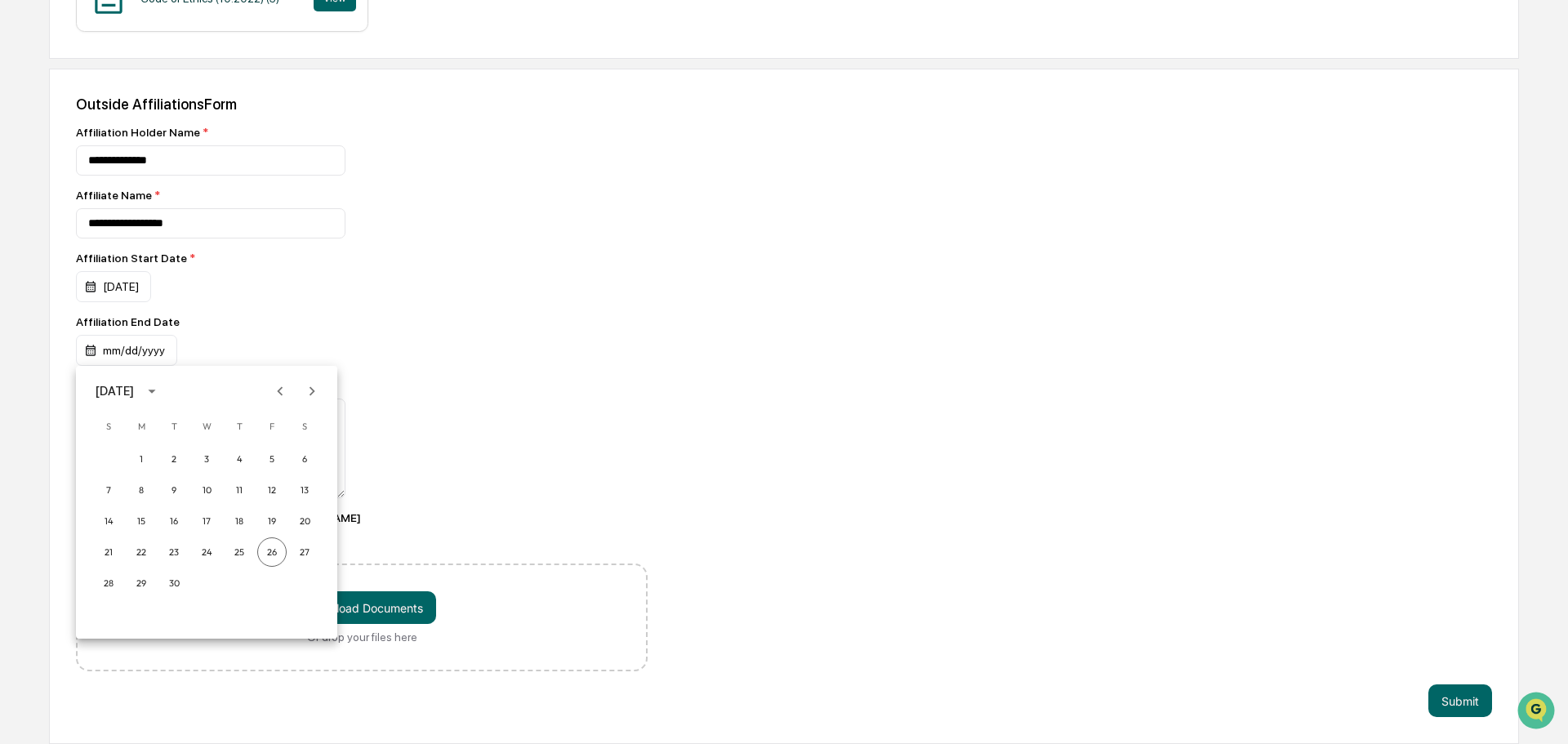
click at [332, 309] on div at bounding box center [784, 372] width 1568 height 744
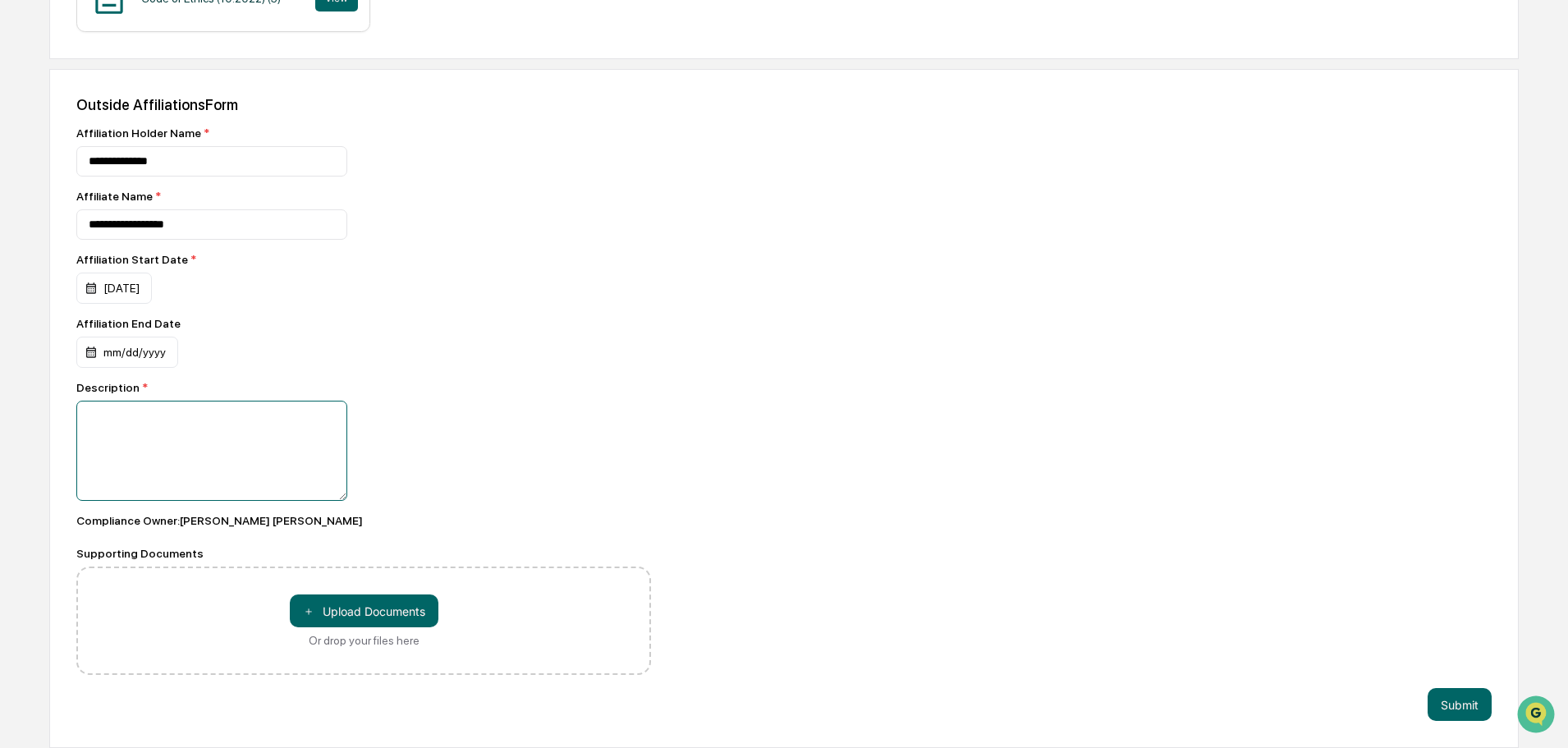
click at [203, 461] on textarea at bounding box center [212, 451] width 271 height 101
type textarea "**********"
click at [365, 619] on button "＋ Upload Documents" at bounding box center [364, 611] width 148 height 33
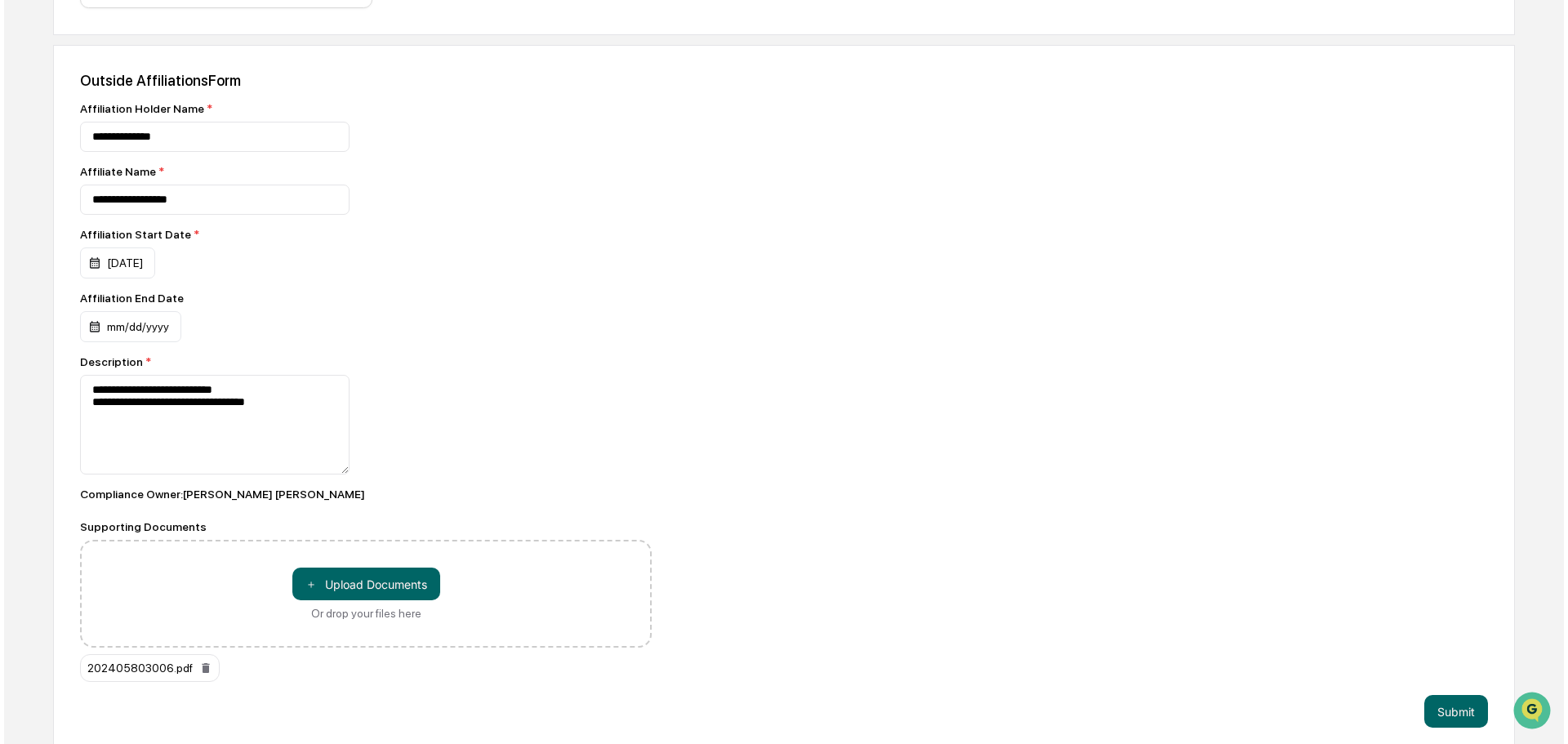
scroll to position [495, 0]
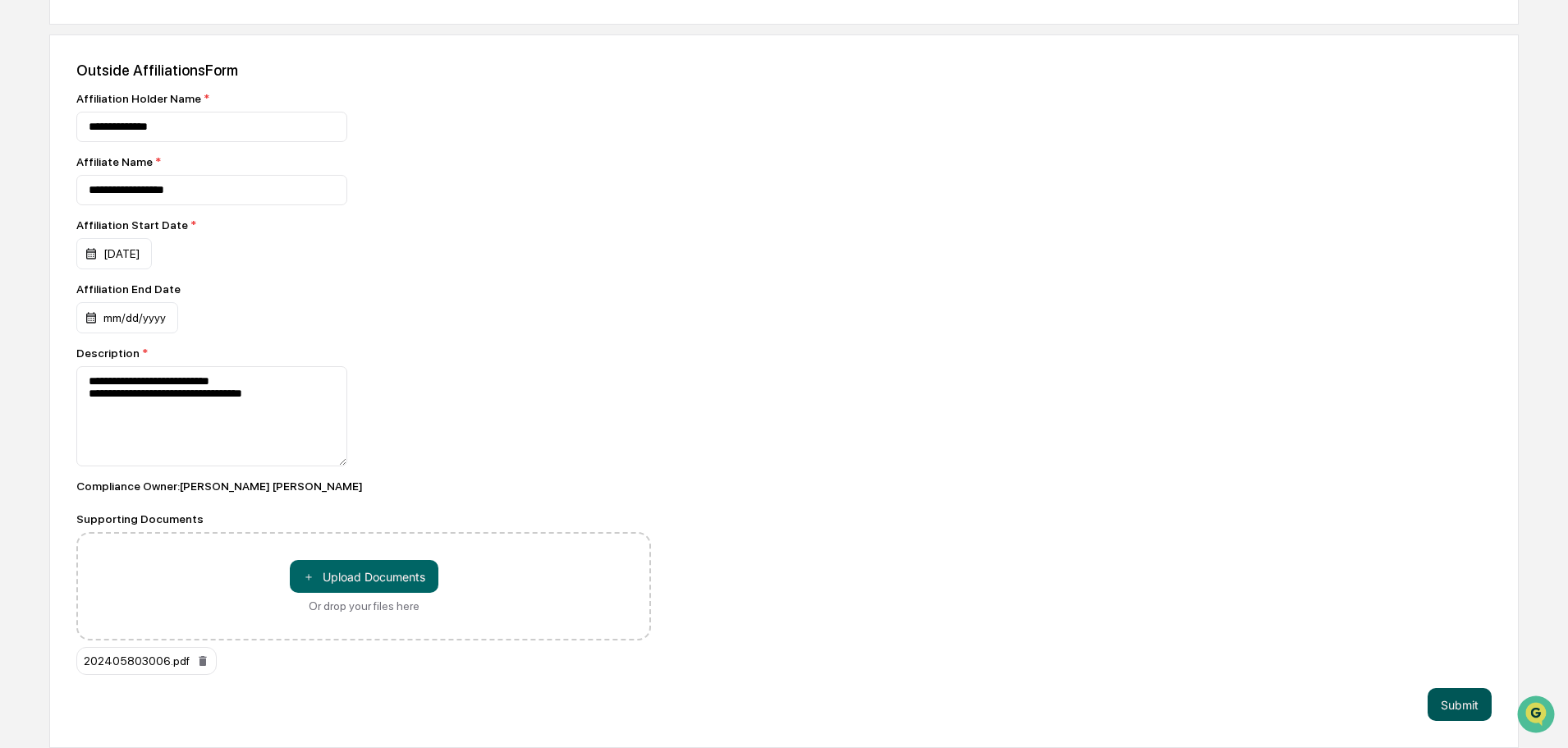
click at [1472, 703] on button "Submit" at bounding box center [1459, 705] width 64 height 33
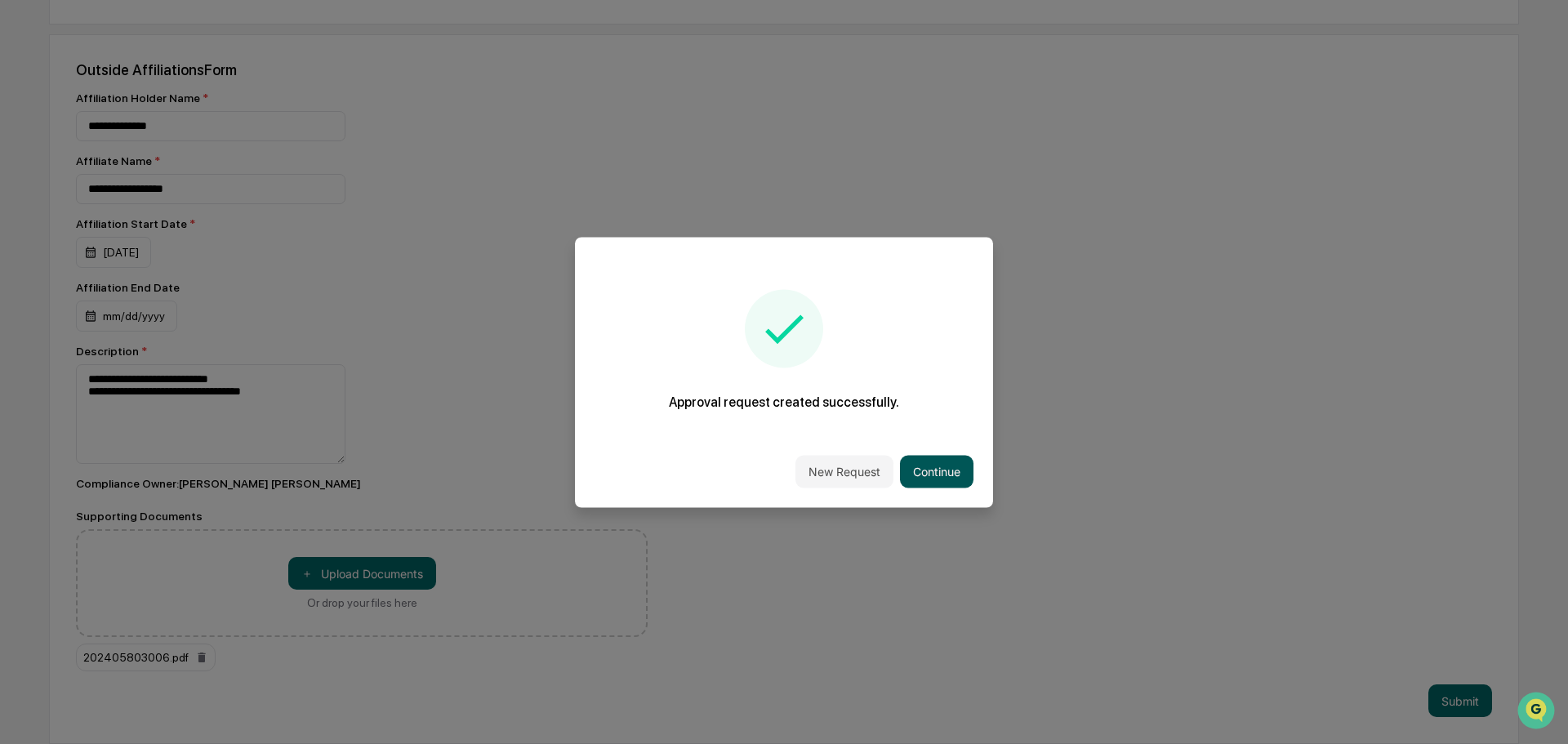
click at [934, 469] on button "Continue" at bounding box center [936, 471] width 74 height 33
